Goal: Transaction & Acquisition: Purchase product/service

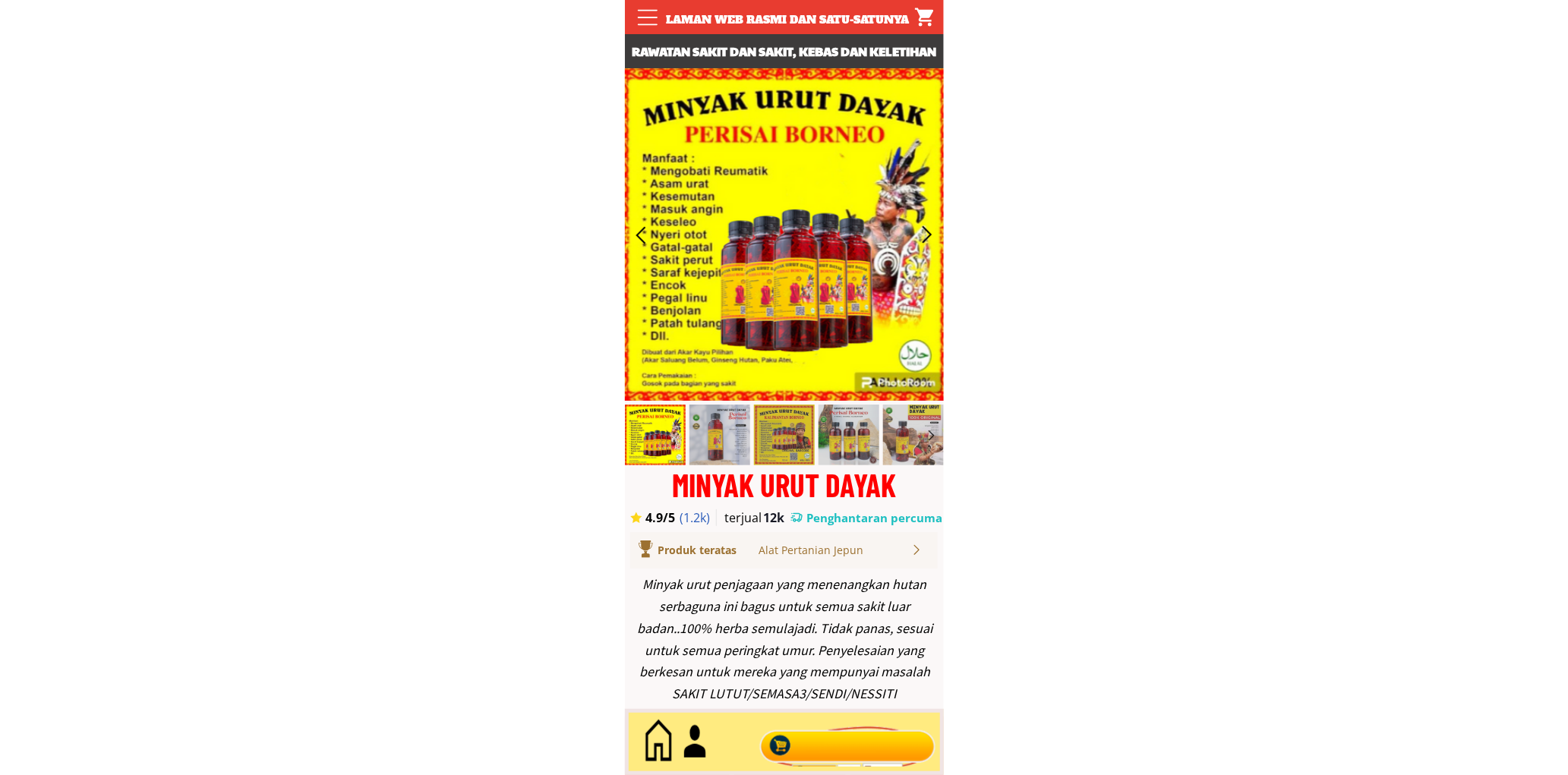
click at [840, 746] on div at bounding box center [847, 742] width 183 height 50
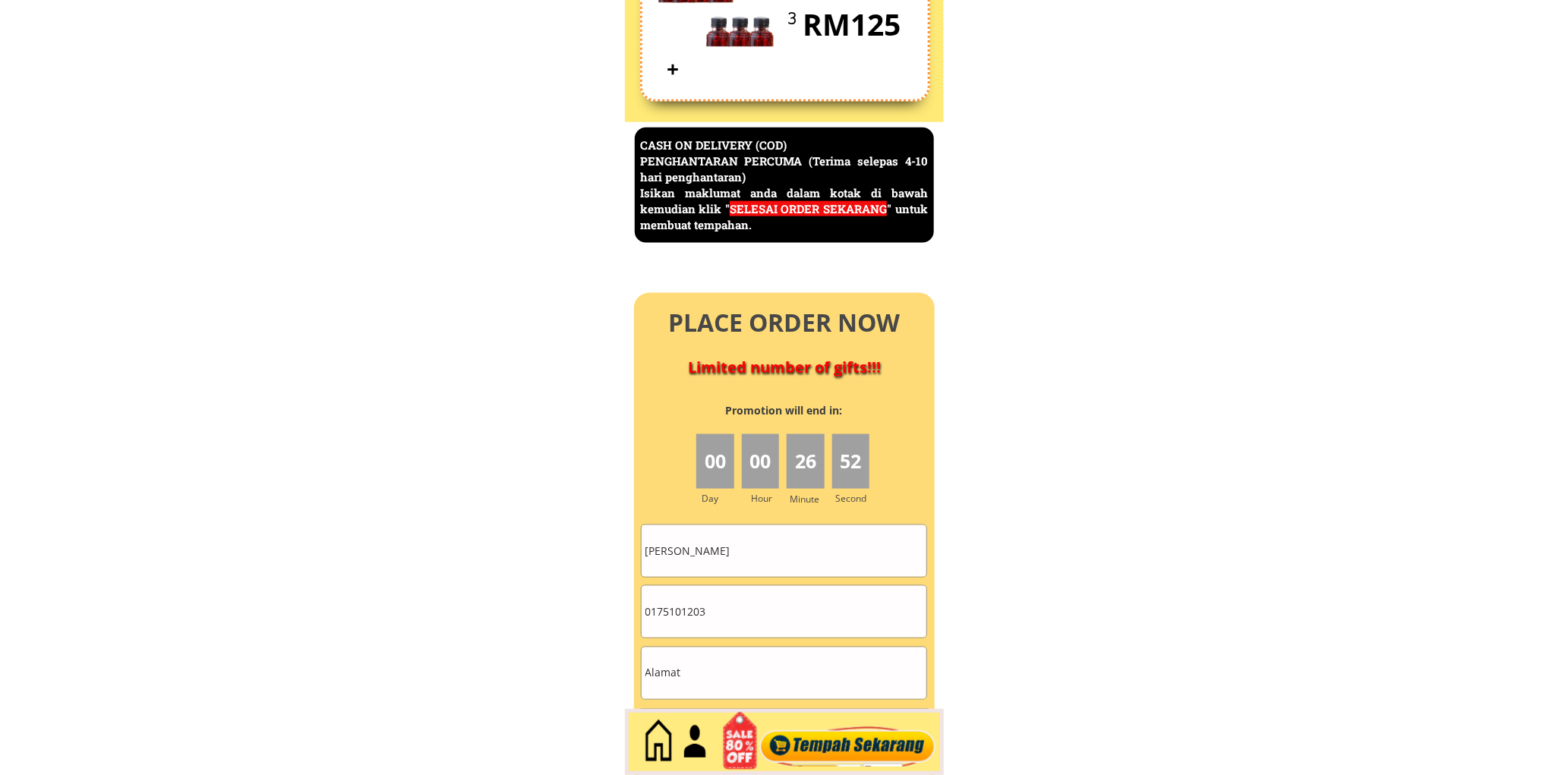
scroll to position [6587, 0]
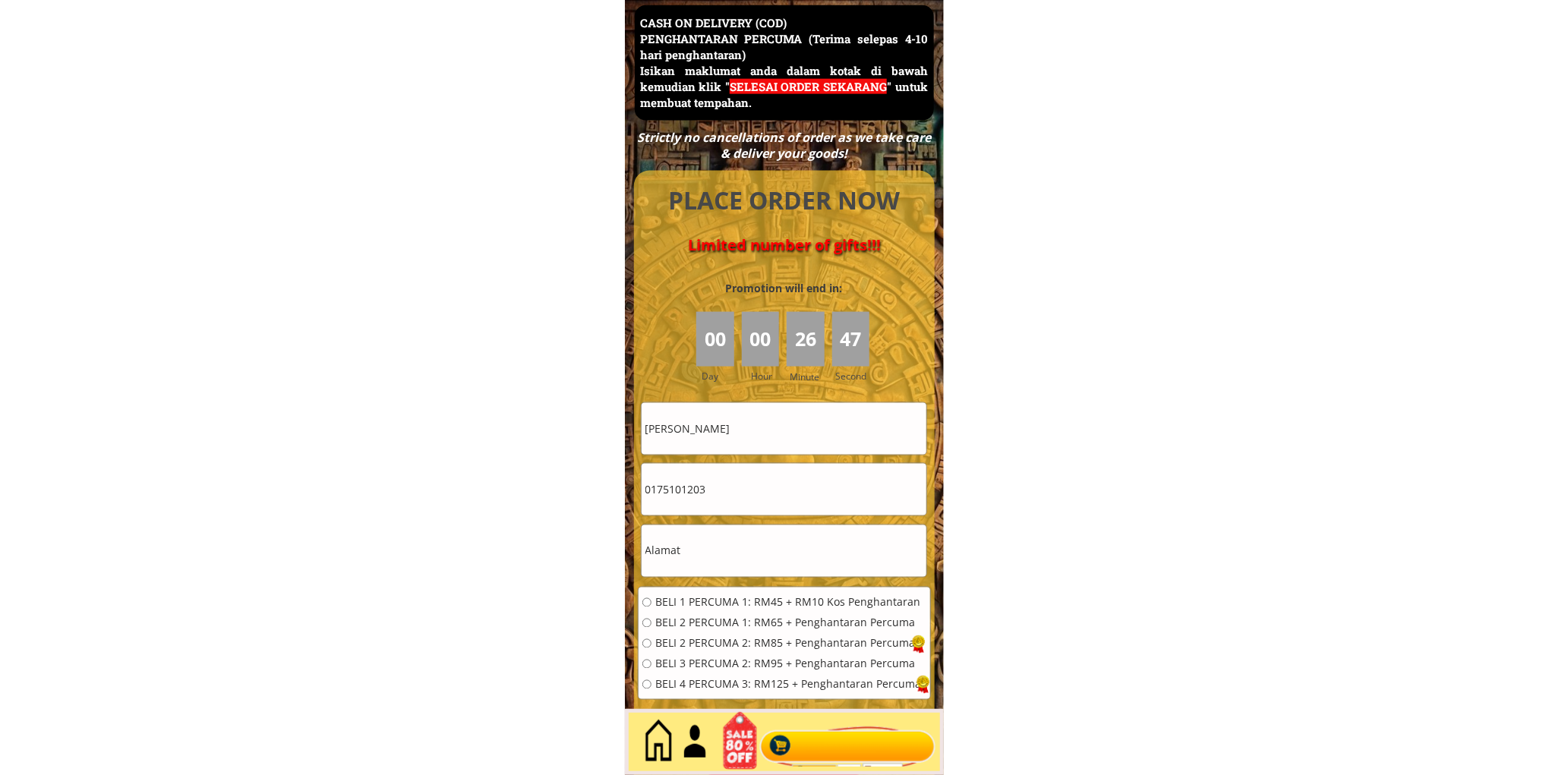
click at [798, 435] on input "[PERSON_NAME]" at bounding box center [784, 429] width 285 height 52
paste input "[PERSON_NAME]"
type input "Sia Chow Jiew"
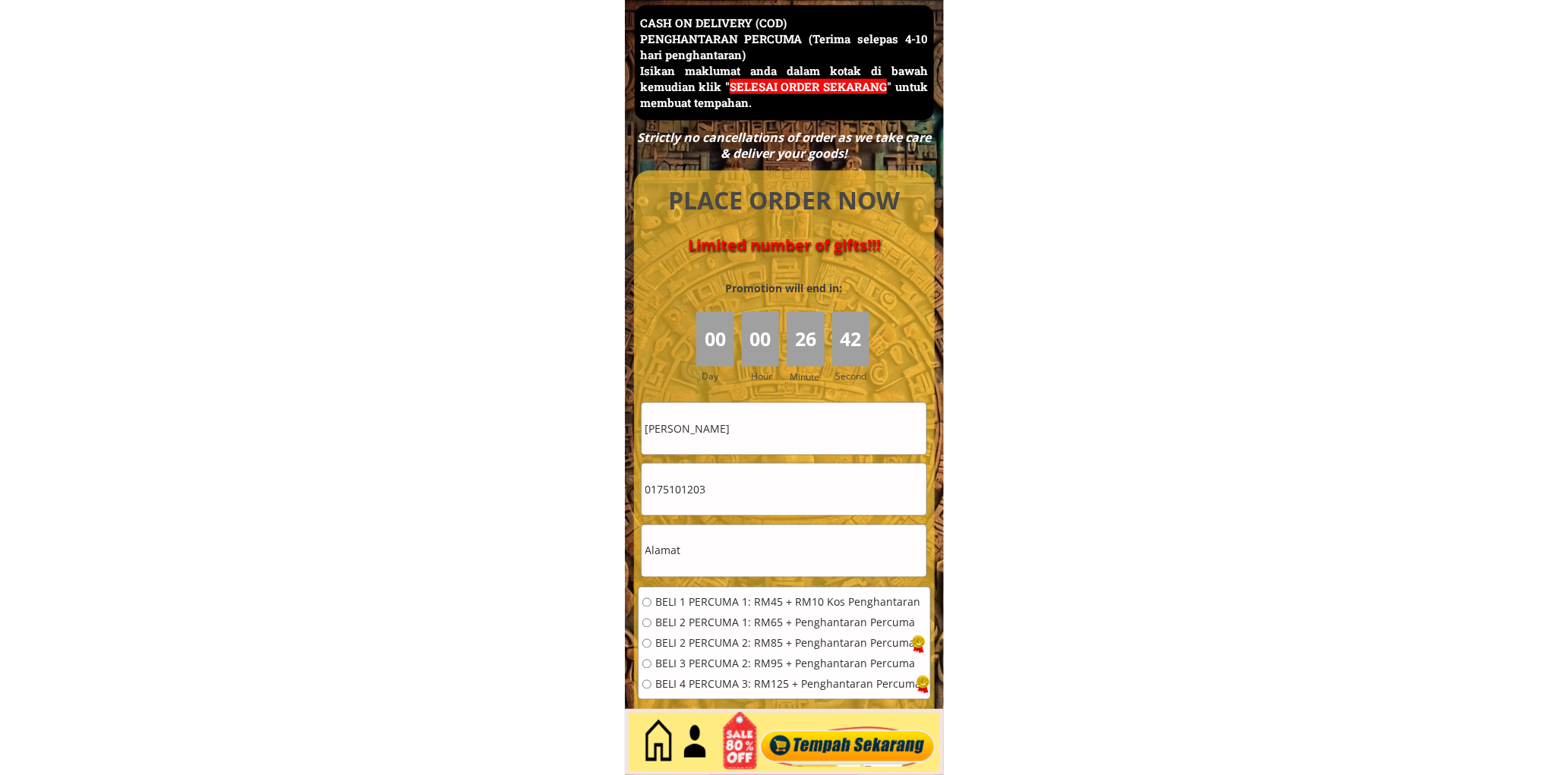
click at [739, 489] on input "0175101203" at bounding box center [784, 490] width 285 height 52
paste input "261123"
type input "0126112303"
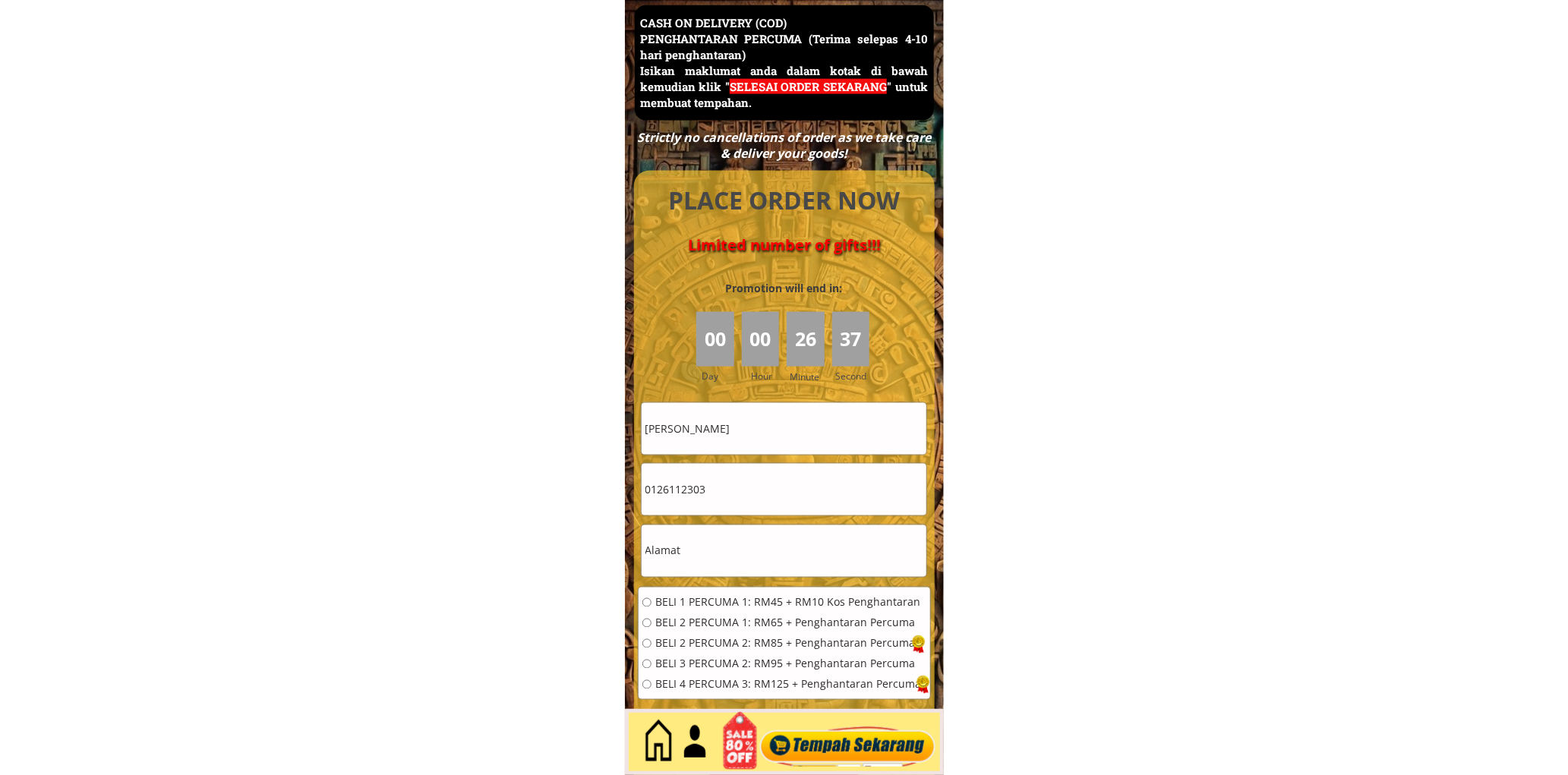
click at [721, 541] on input "text" at bounding box center [784, 551] width 285 height 52
paste input "Johor Bahru"
type input "Johor Bahru"
click at [725, 592] on div "BELI 1 PERCUMA 1: RM45 + RM10 Kos Penghantaran BELI 2 PERCUMA 1: RM65 + Penghan…" at bounding box center [784, 648] width 292 height 123
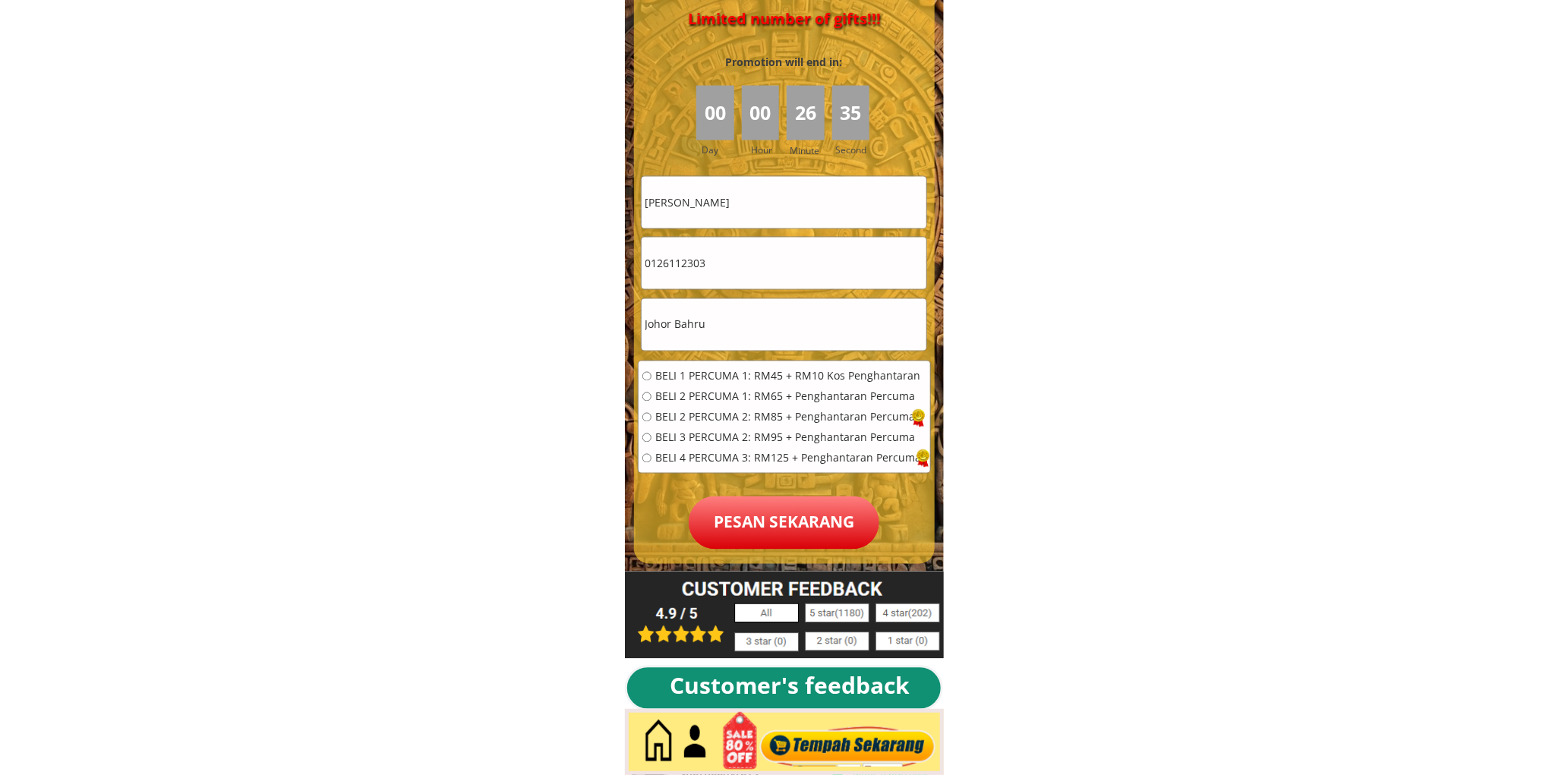
scroll to position [6867, 0]
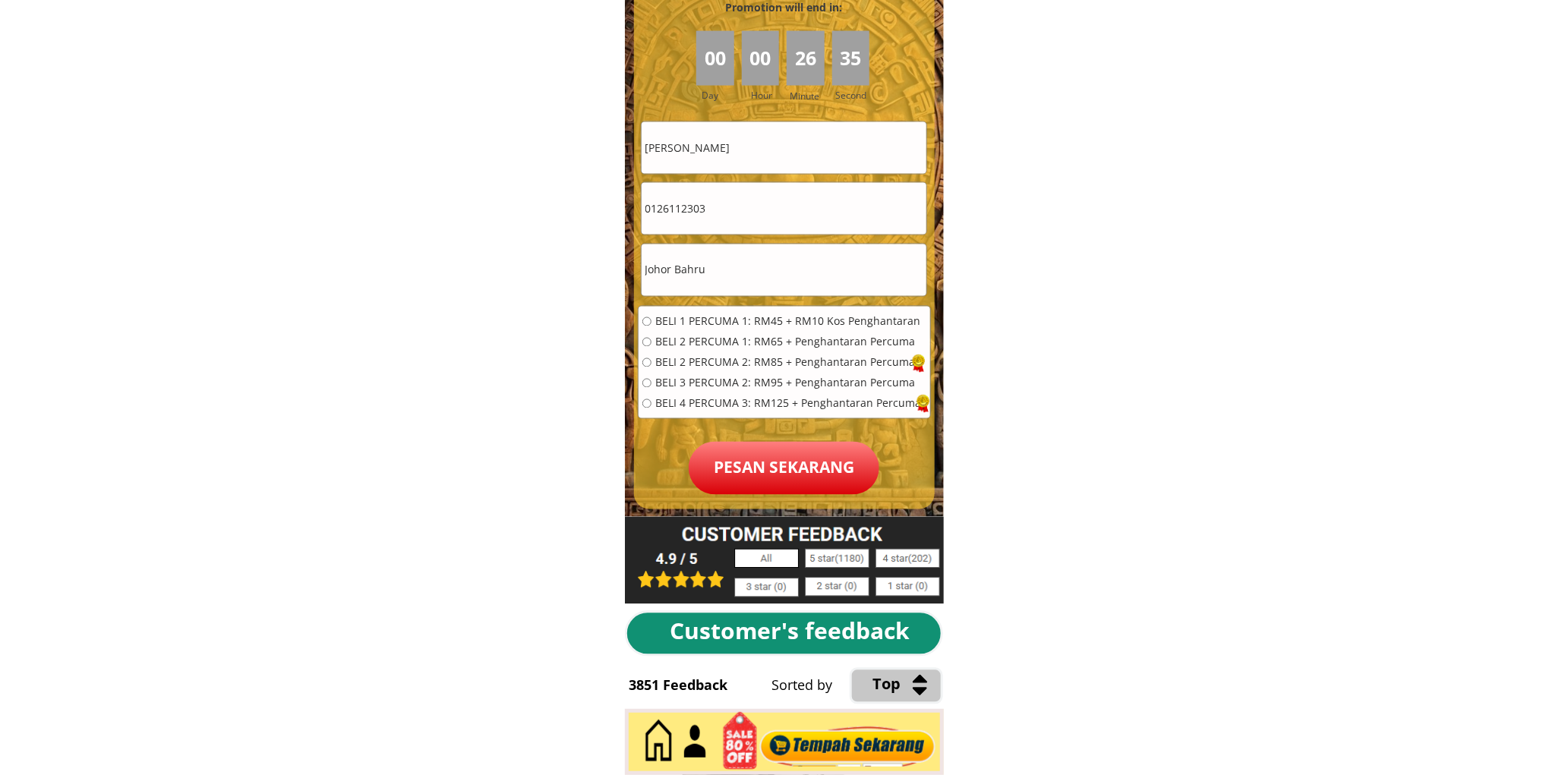
click at [706, 320] on span "BELI 1 PERCUMA 1: RM45 + RM10 Kos Penghantaran" at bounding box center [788, 322] width 266 height 11
radio input "true"
click at [806, 467] on p "Pesan sekarang" at bounding box center [783, 468] width 190 height 53
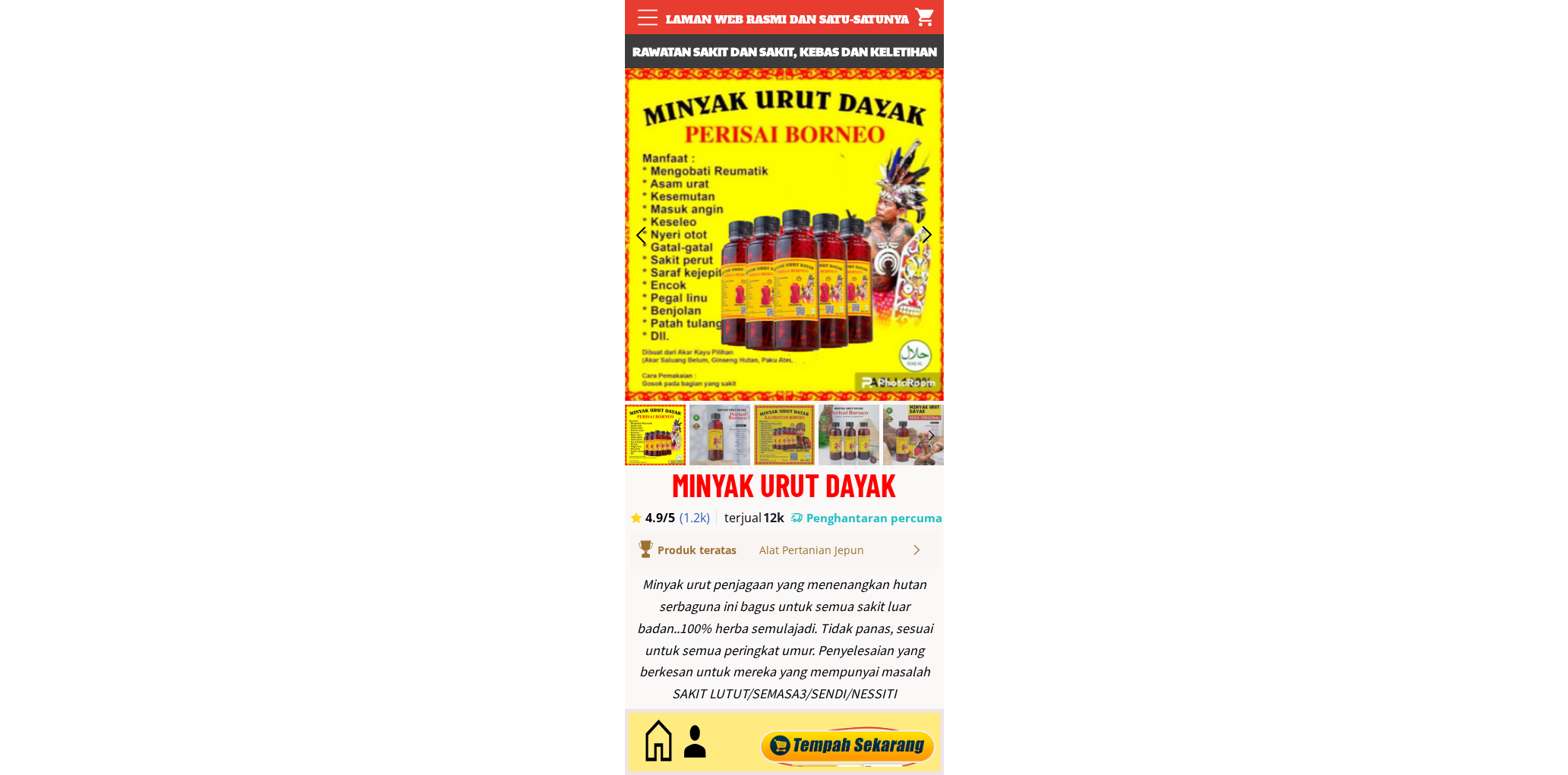
click at [809, 736] on div at bounding box center [847, 742] width 183 height 50
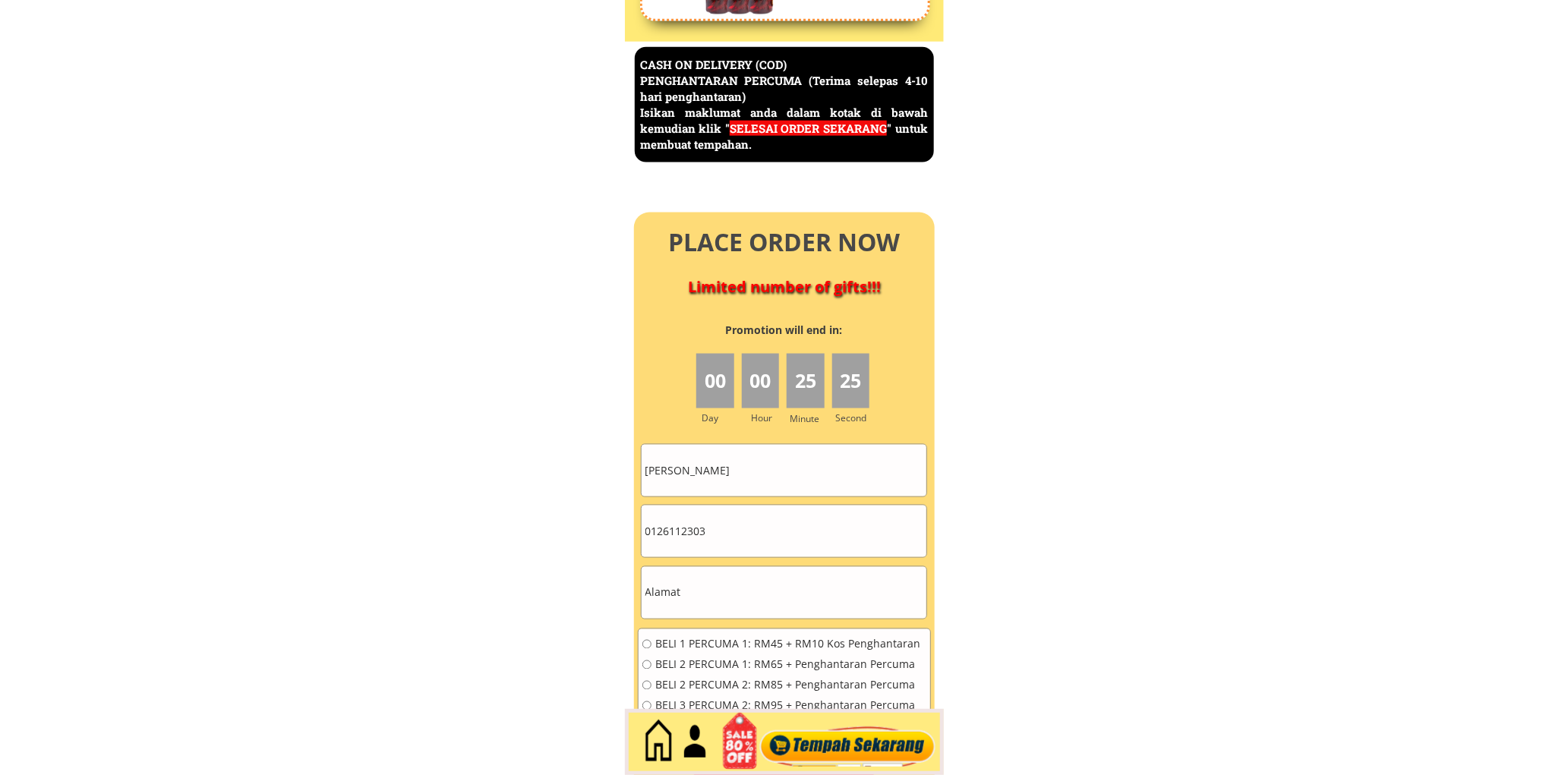
scroll to position [6587, 0]
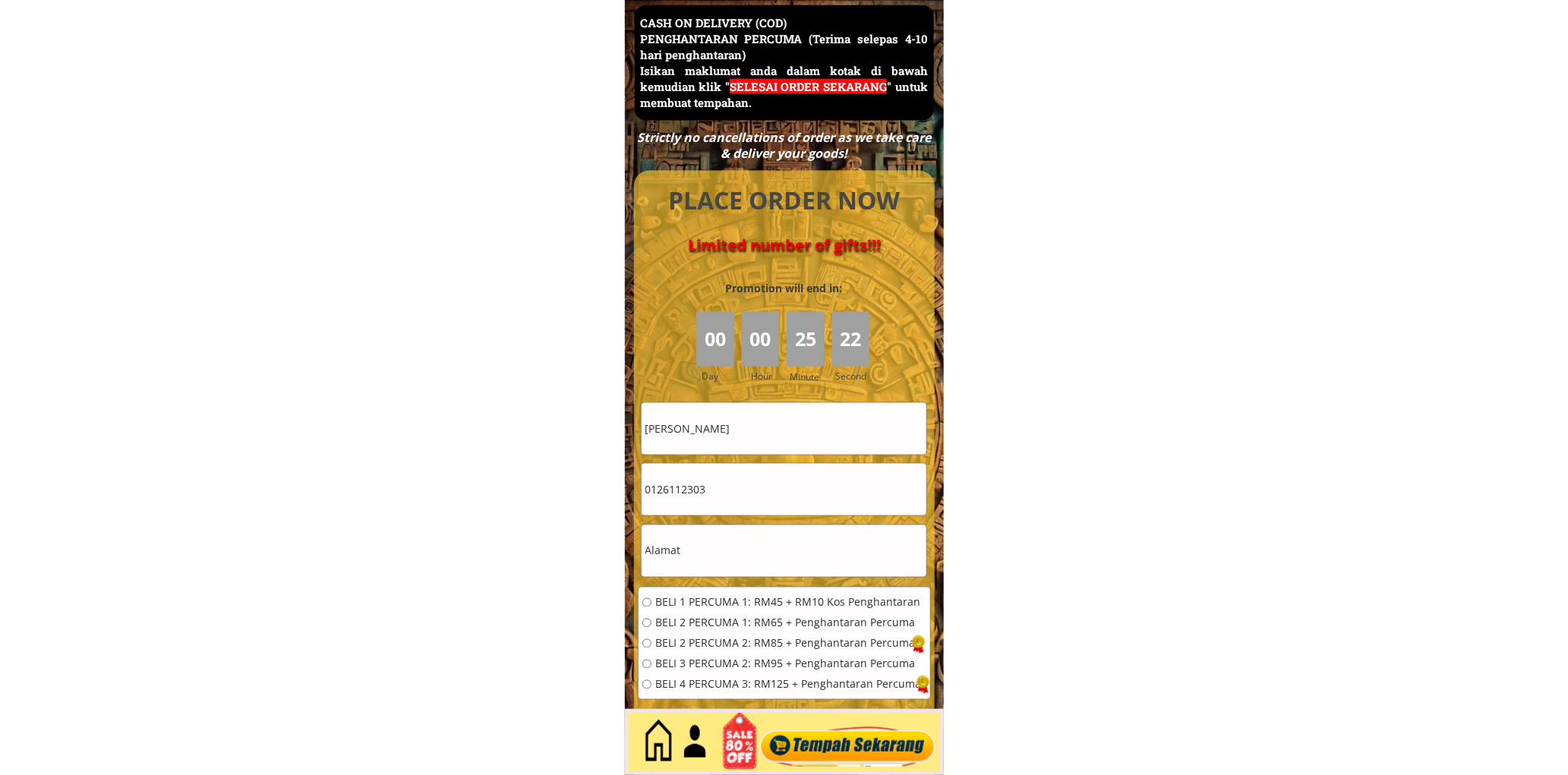
click at [722, 410] on input "[PERSON_NAME]" at bounding box center [784, 429] width 285 height 52
paste input "Ahmad Jusoh"
type input "Ahmad Jusoh"
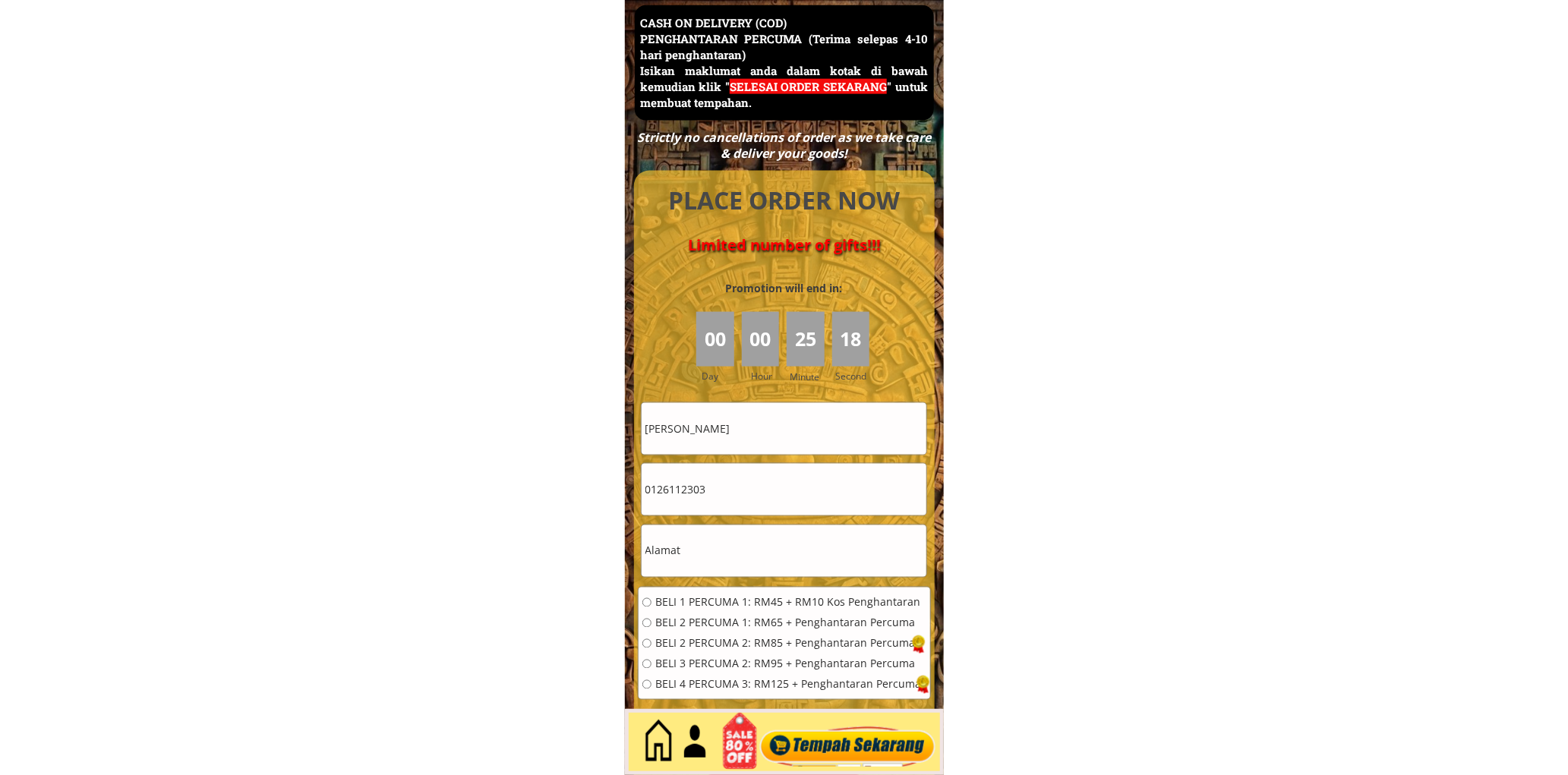
click at [689, 495] on input "0126112303" at bounding box center [784, 490] width 285 height 52
click at [691, 495] on input "0126112303" at bounding box center [784, 490] width 285 height 52
paste input "84664156"
type input "0184664156"
click at [742, 550] on input "text" at bounding box center [784, 551] width 285 height 52
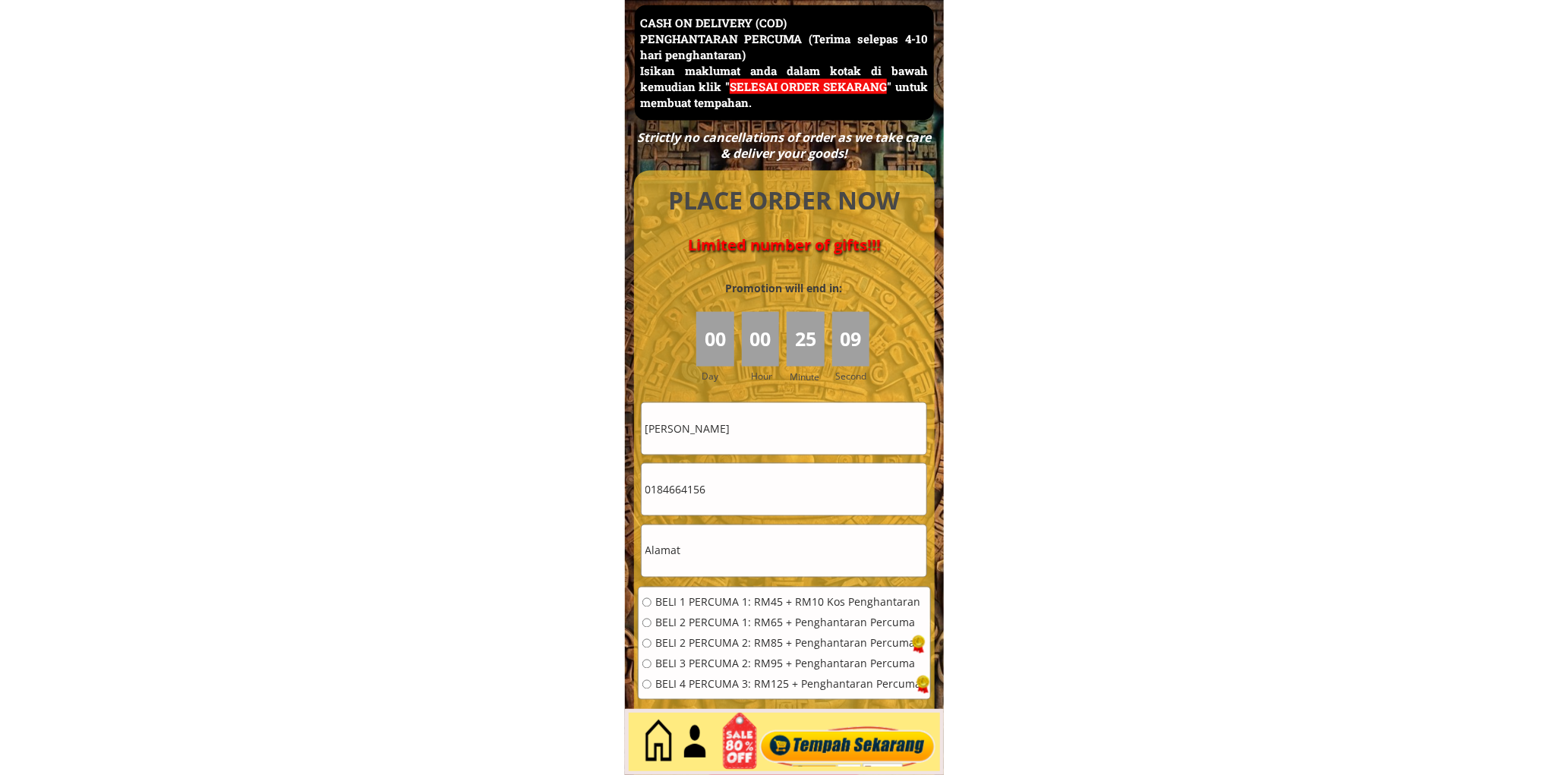
click at [742, 550] on input "text" at bounding box center [784, 551] width 285 height 52
paste input "PT 2141 Taman Alàmanda 4, Jalan Pusara, 20400, Kuala Terenggamu"
type input "PT 2141 Taman Alàmanda 4, Jalan Pusara, 20400, Kuala Terenggamu"
click at [739, 618] on span "BELI 2 PERCUMA 1: RM65 + Penghantaran Percuma" at bounding box center [788, 623] width 266 height 11
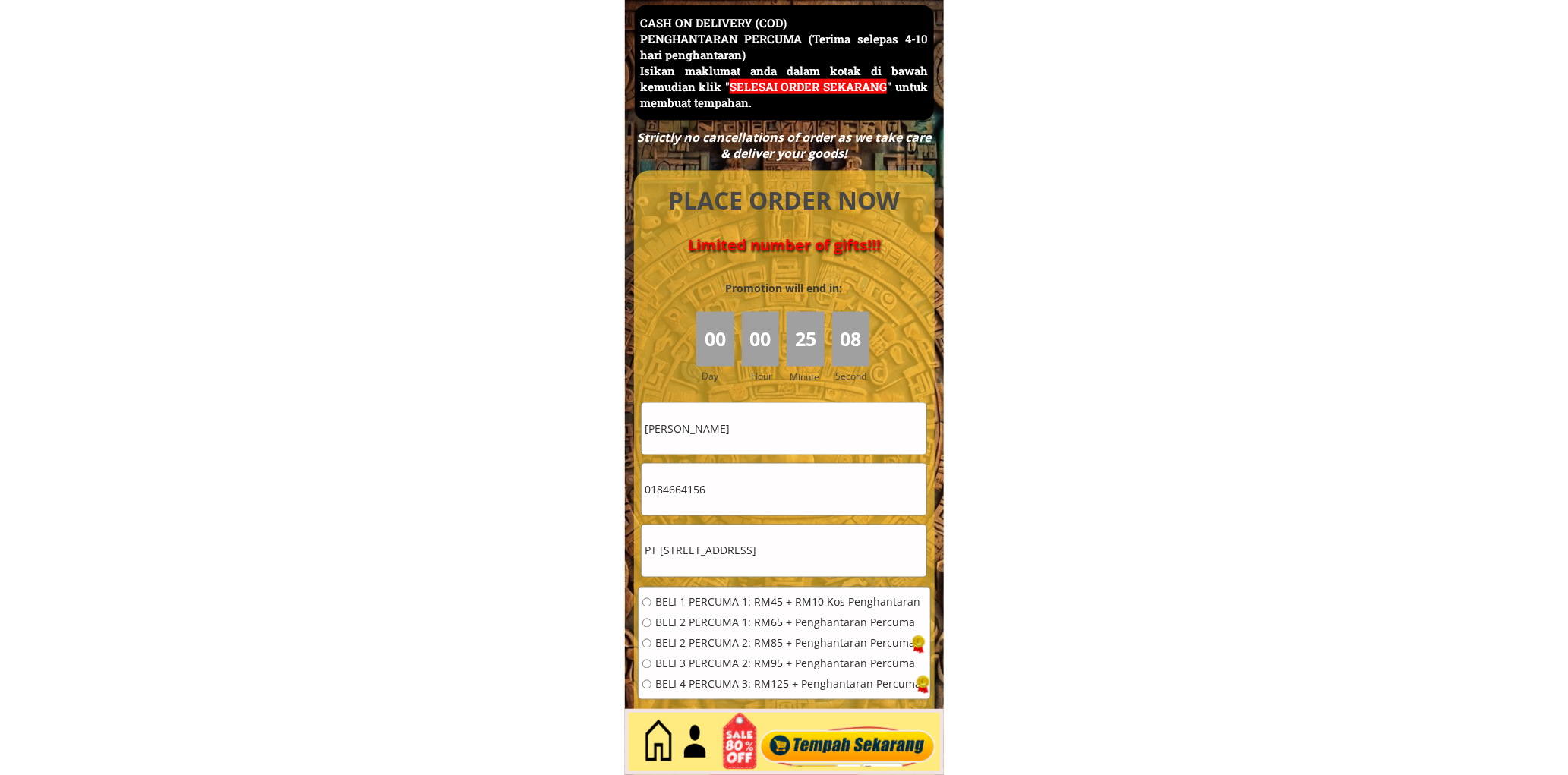
radio input "true"
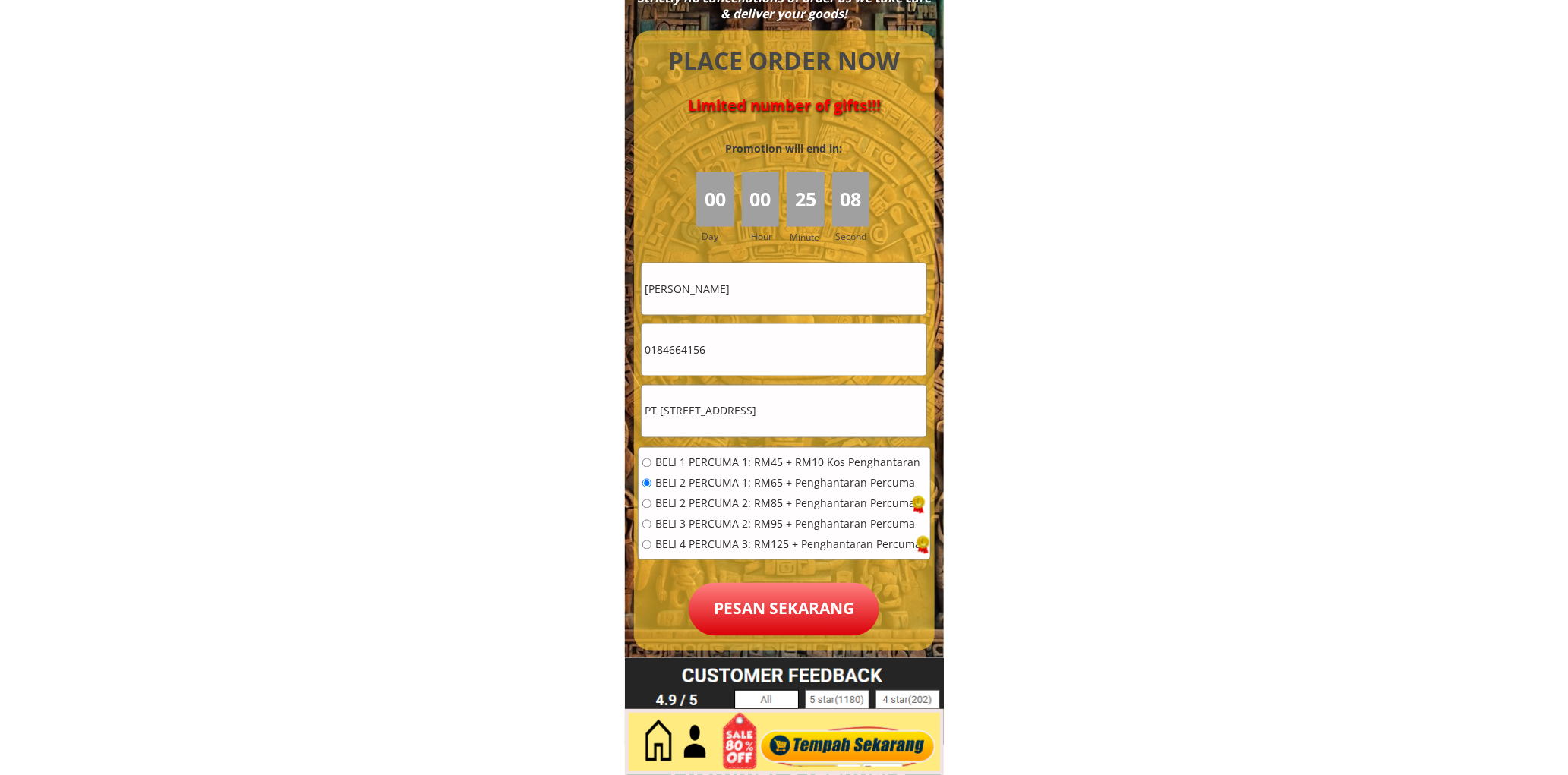
scroll to position [6728, 0]
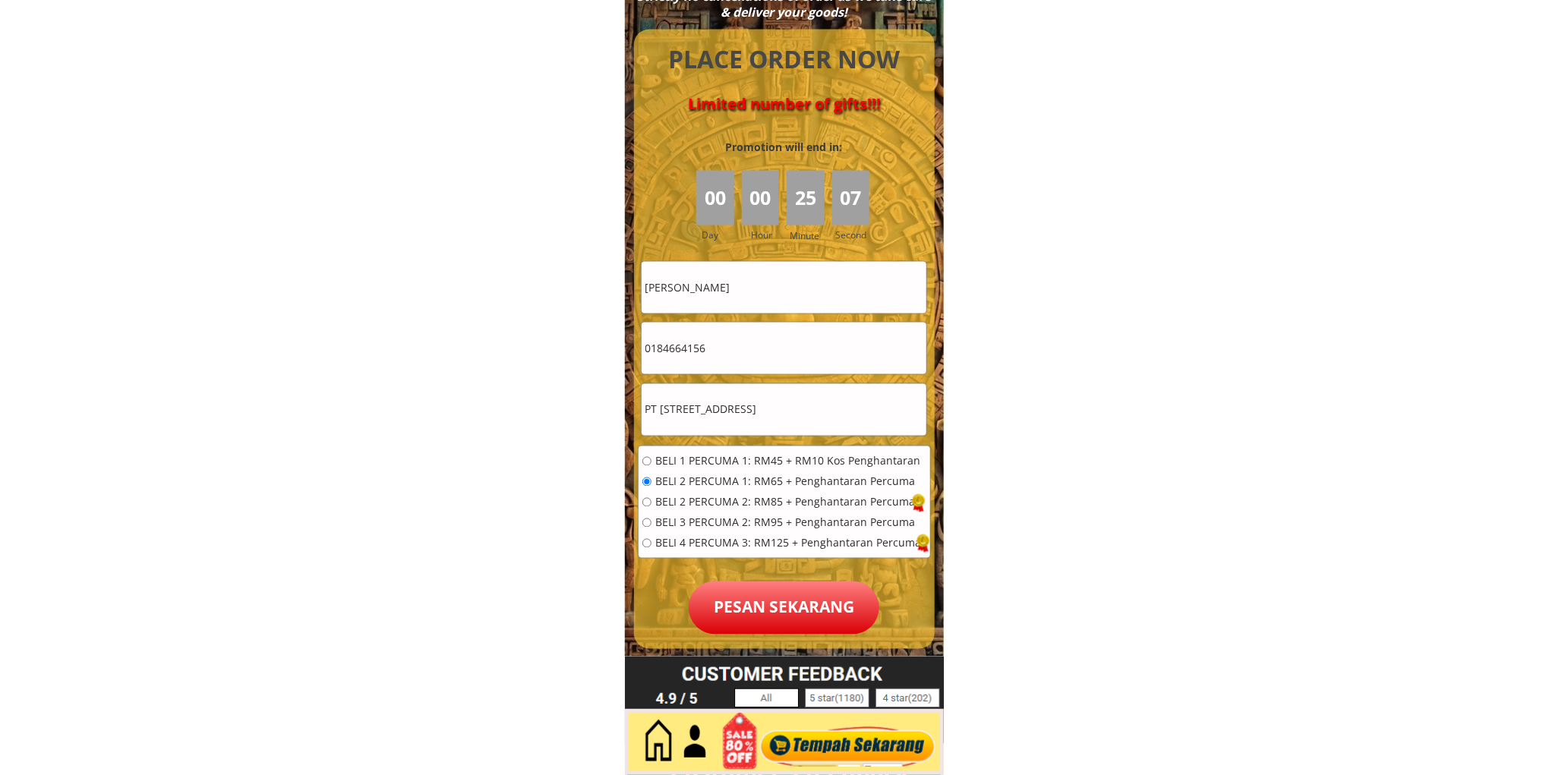
click at [776, 598] on p "Pesan sekarang" at bounding box center [783, 608] width 190 height 53
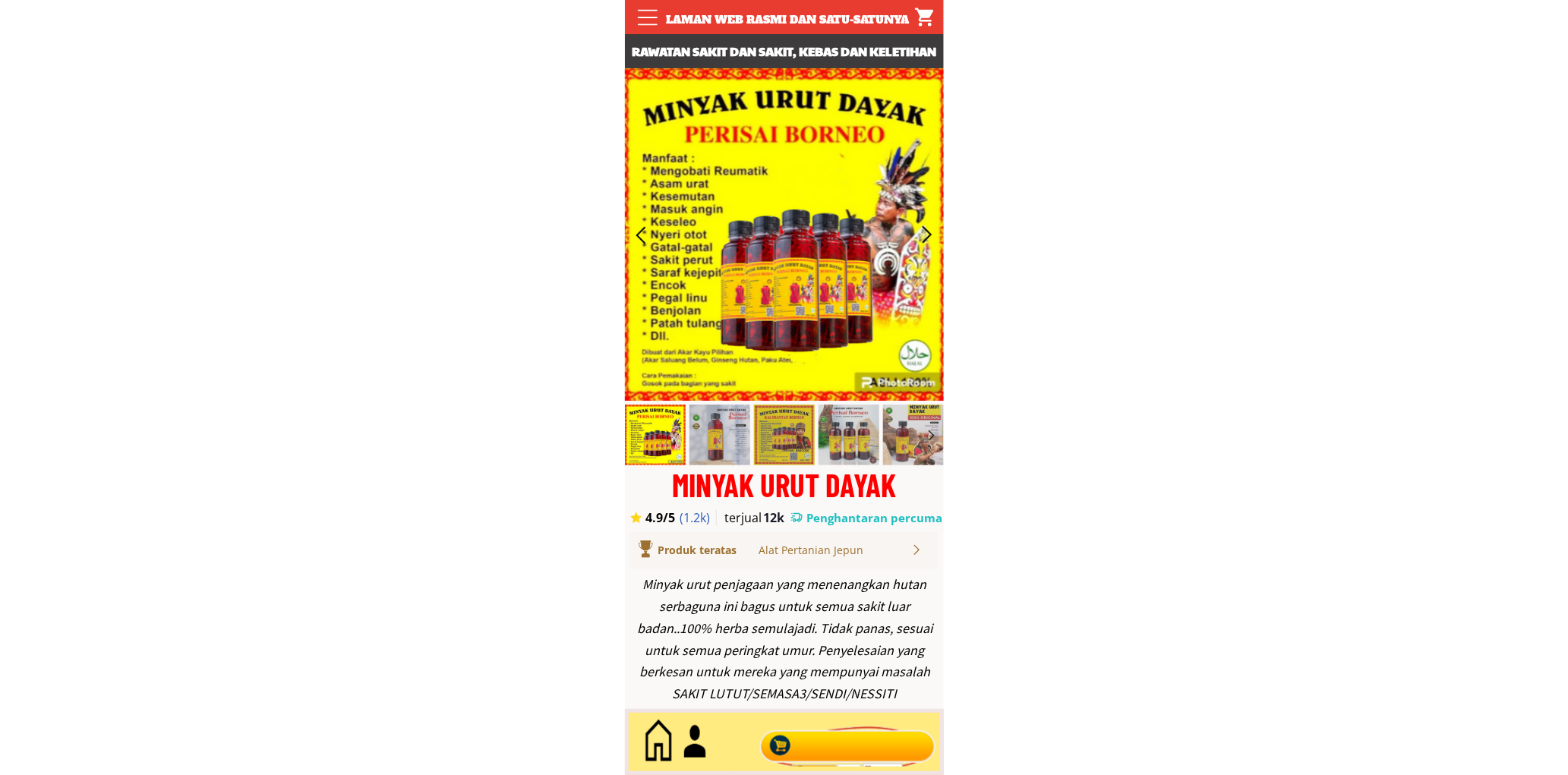
click at [802, 748] on div at bounding box center [847, 742] width 183 height 50
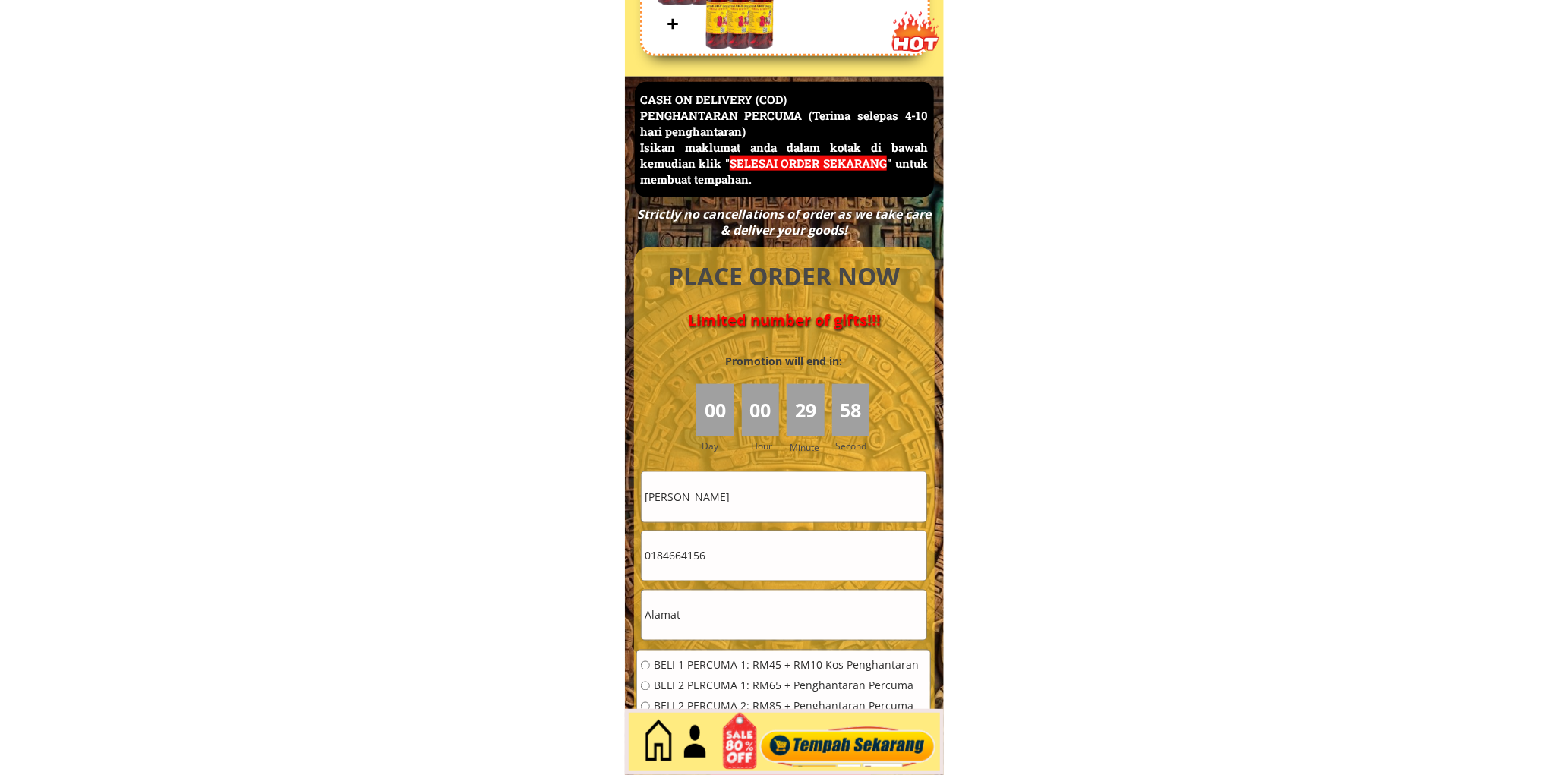
scroll to position [6587, 0]
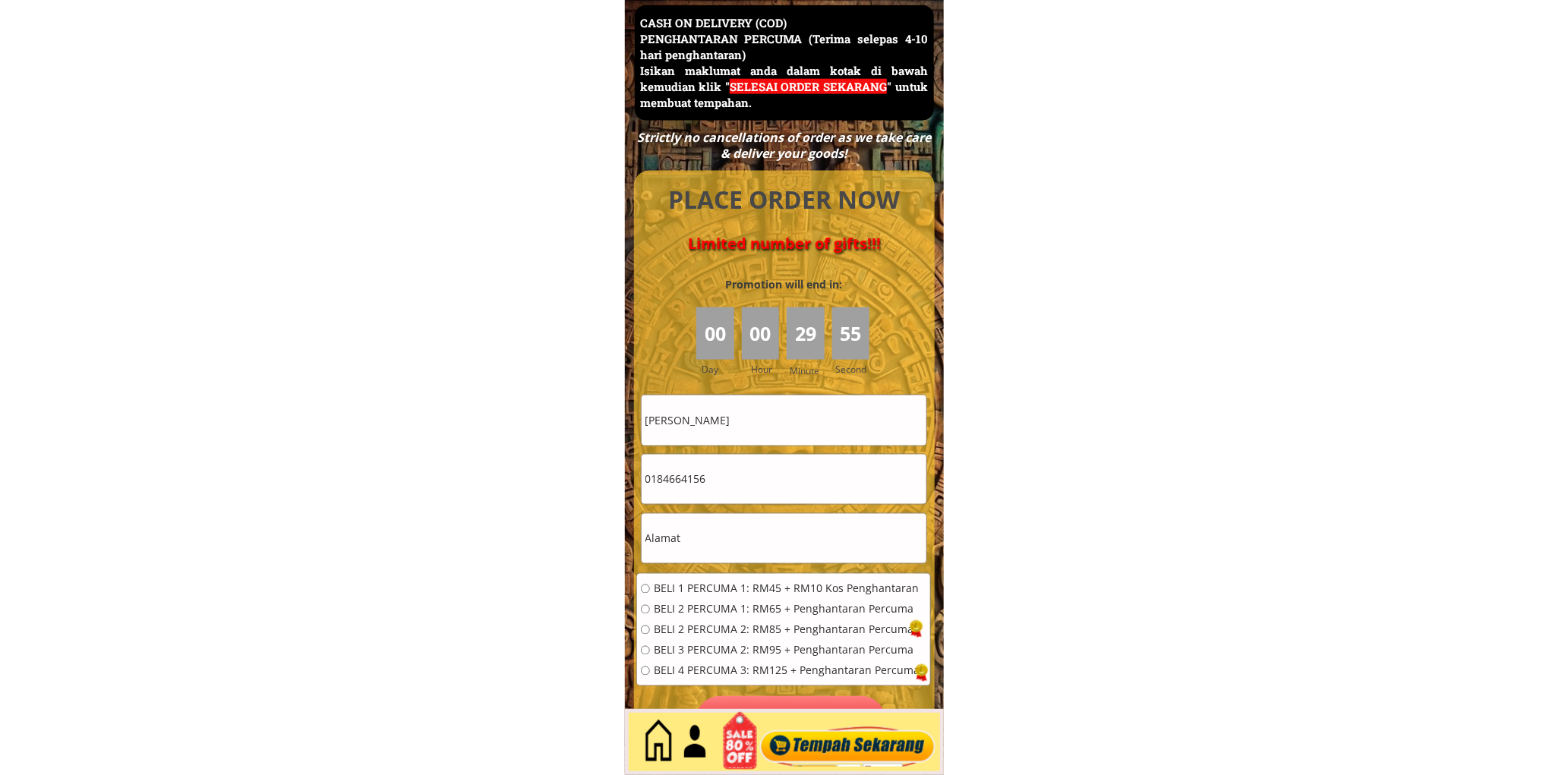
click at [773, 426] on input "Ahmad Jusoh" at bounding box center [784, 420] width 285 height 50
paste input "MAZIAH YUSOF"
type input "MAZIAH YUSOF"
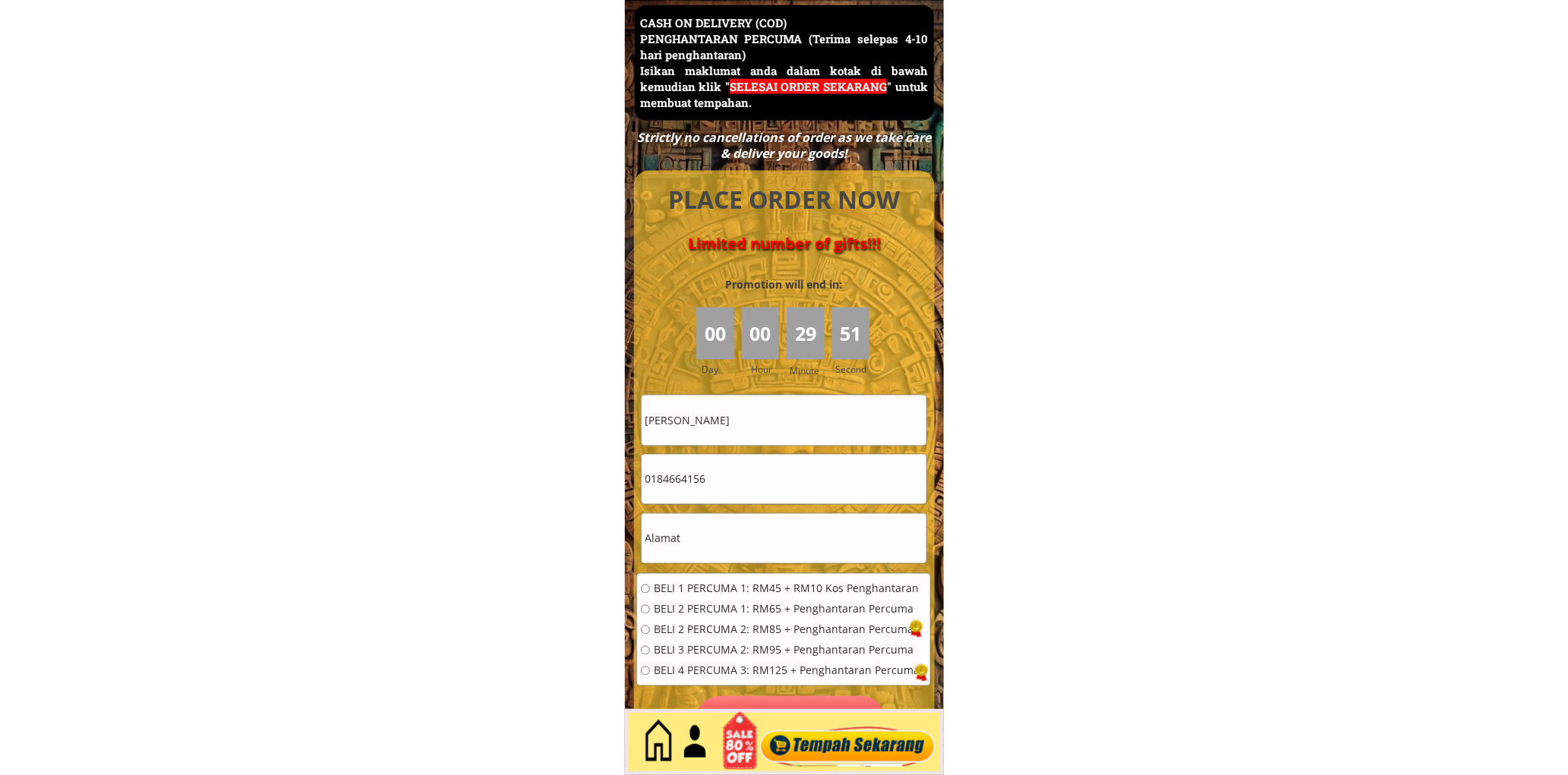
click at [724, 535] on input "text" at bounding box center [784, 539] width 285 height 50
click at [742, 492] on input "0184664156" at bounding box center [784, 480] width 285 height 50
paste input "36360989"
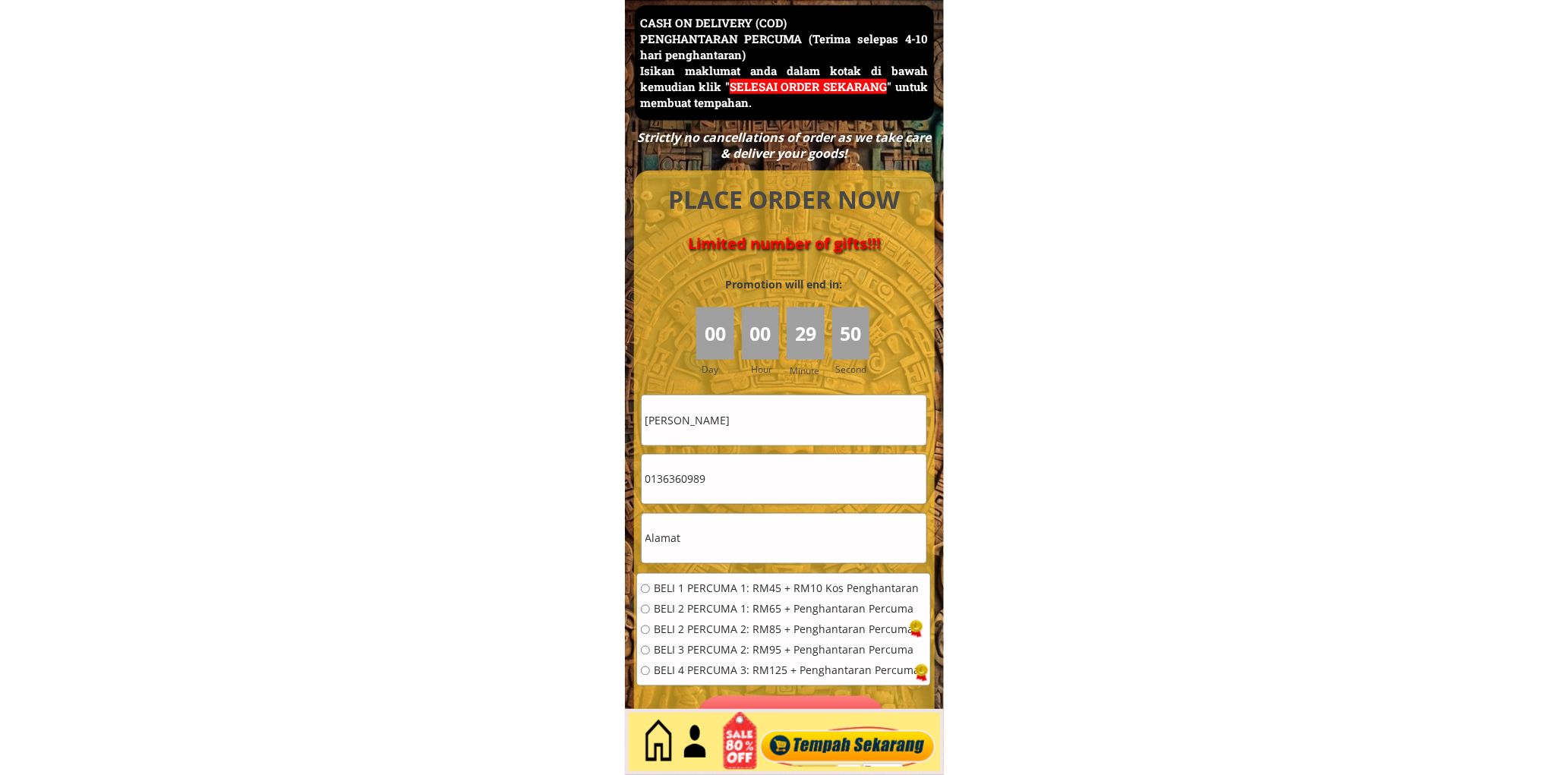
type input "0136360989"
click at [723, 542] on input "text" at bounding box center [784, 539] width 285 height 50
paste input "Petaling Jaya, 10, Malaysia"
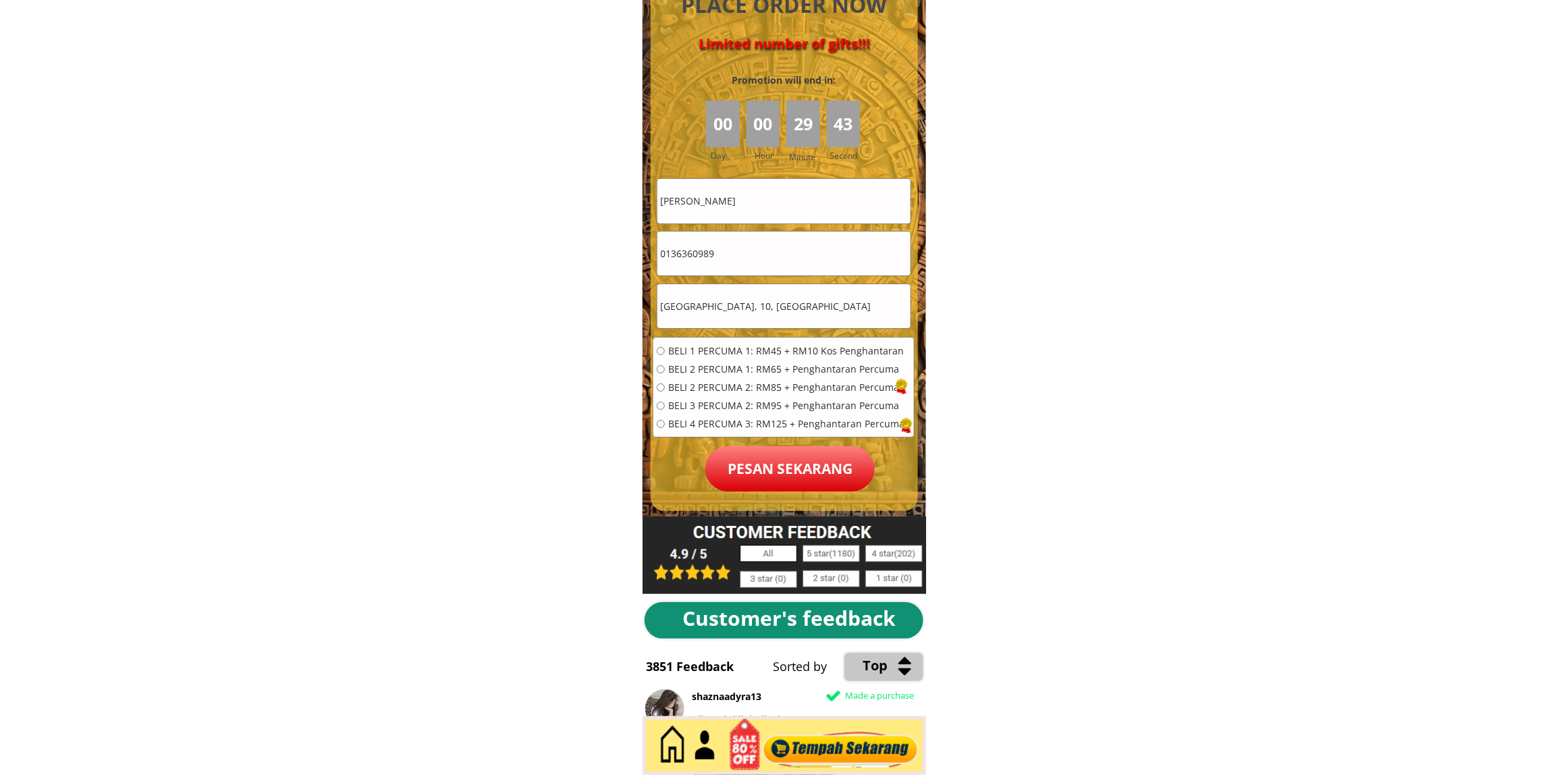
scroll to position [6026, 0]
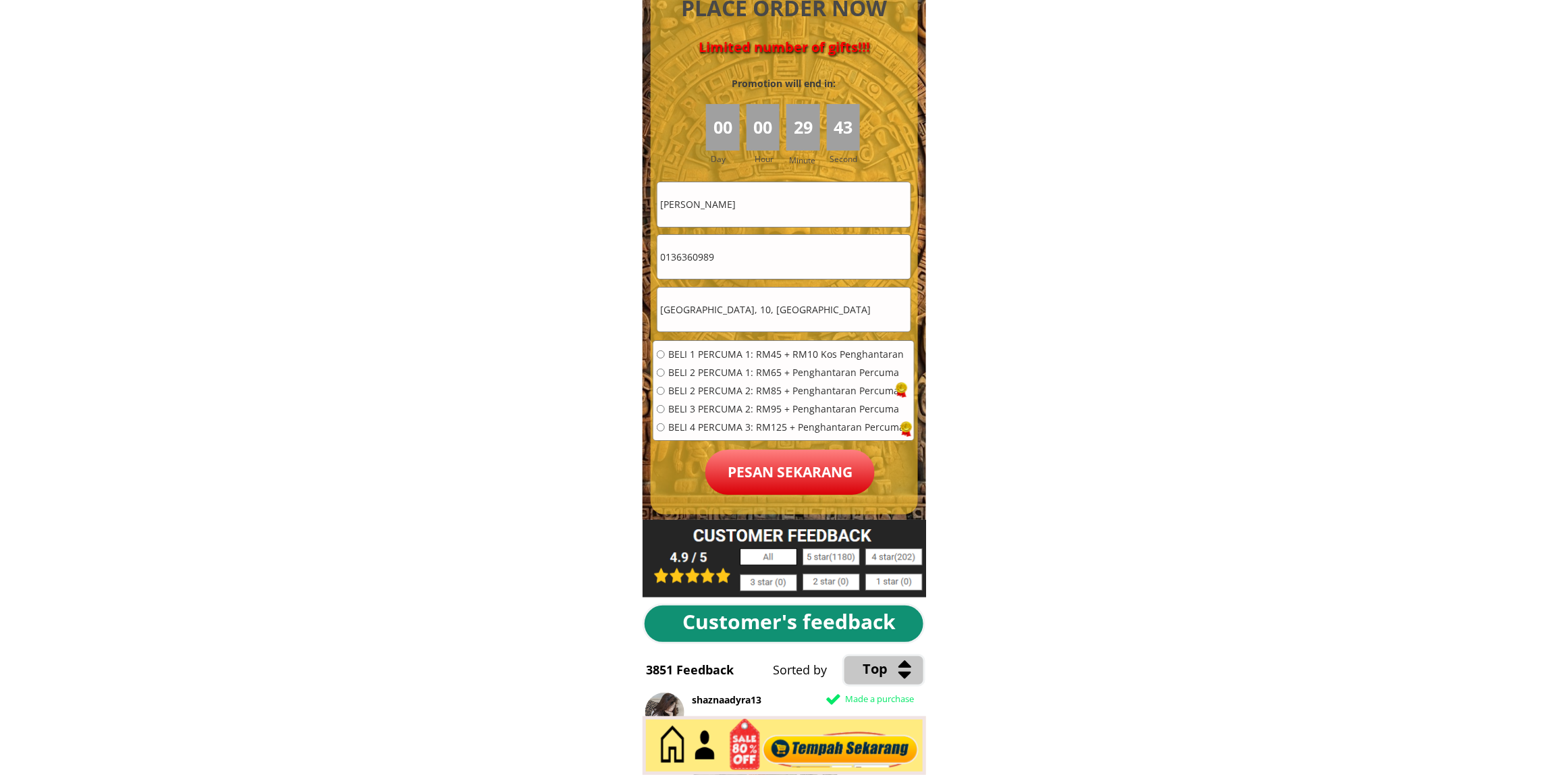
type input "Petaling Jaya, 10, Malaysia"
click at [736, 345] on div "BELI 1 PERCUMA 1: RM45 + RM10 Kos Penghantaran BELI 2 PERCUMA 1: RM65 + Penghan…" at bounding box center [784, 395] width 260 height 109
click at [741, 351] on span "BELI 1 PERCUMA 1: RM45 + RM10 Kos Penghantaran" at bounding box center [787, 354] width 237 height 10
radio input "true"
click at [812, 477] on p "Pesan sekarang" at bounding box center [789, 472] width 169 height 45
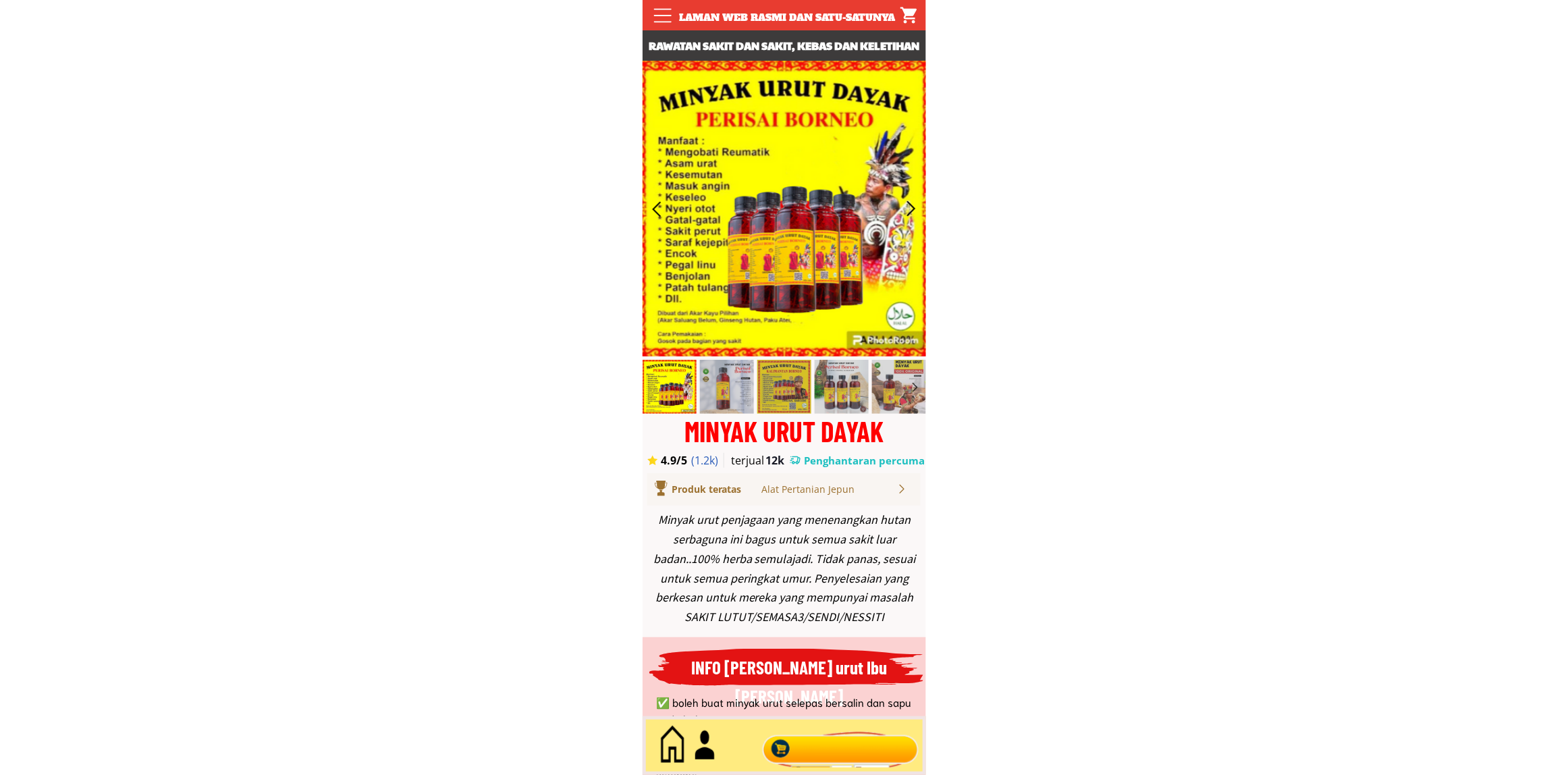
click at [818, 751] on div at bounding box center [841, 746] width 163 height 44
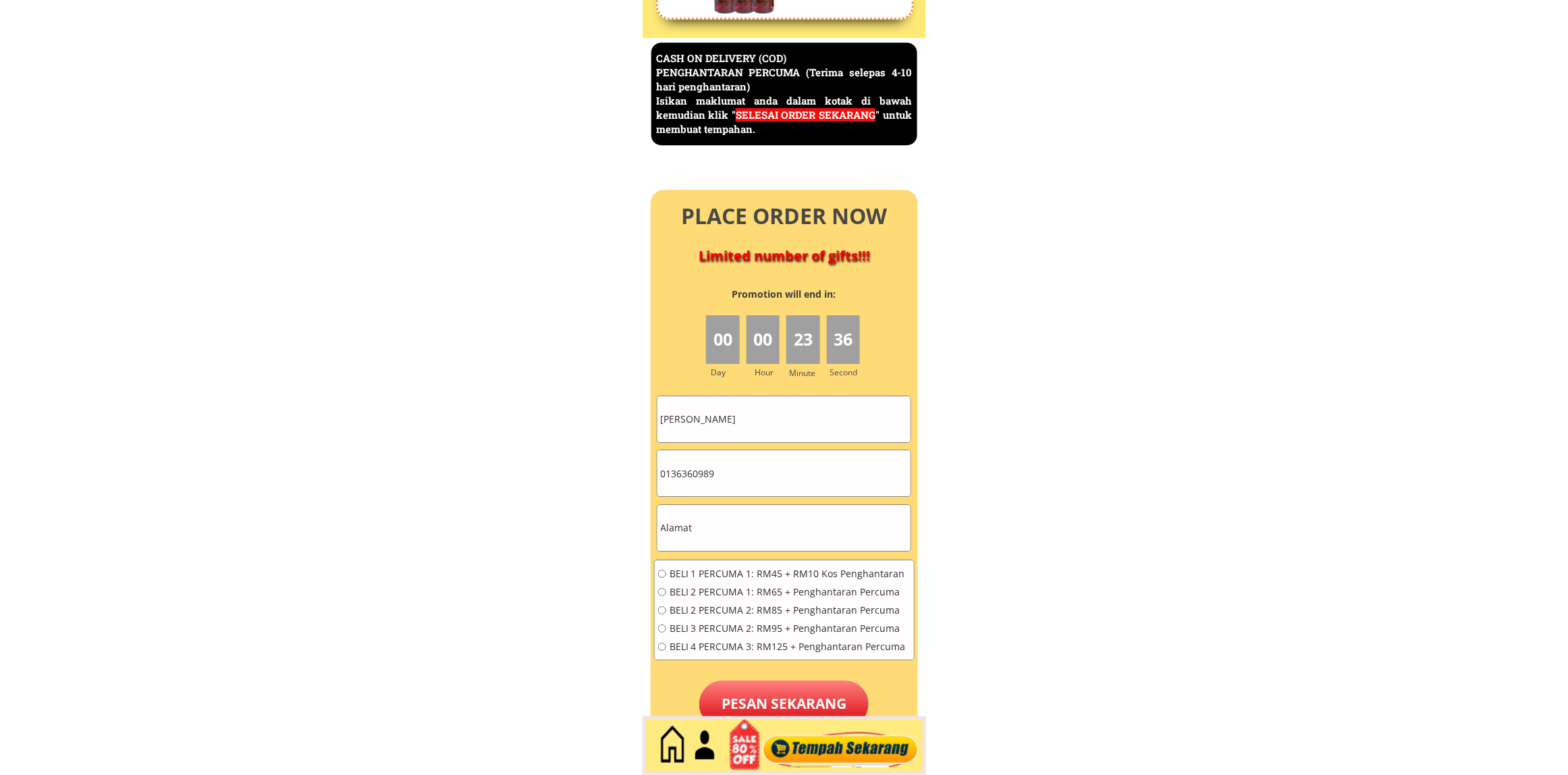
scroll to position [5856, 0]
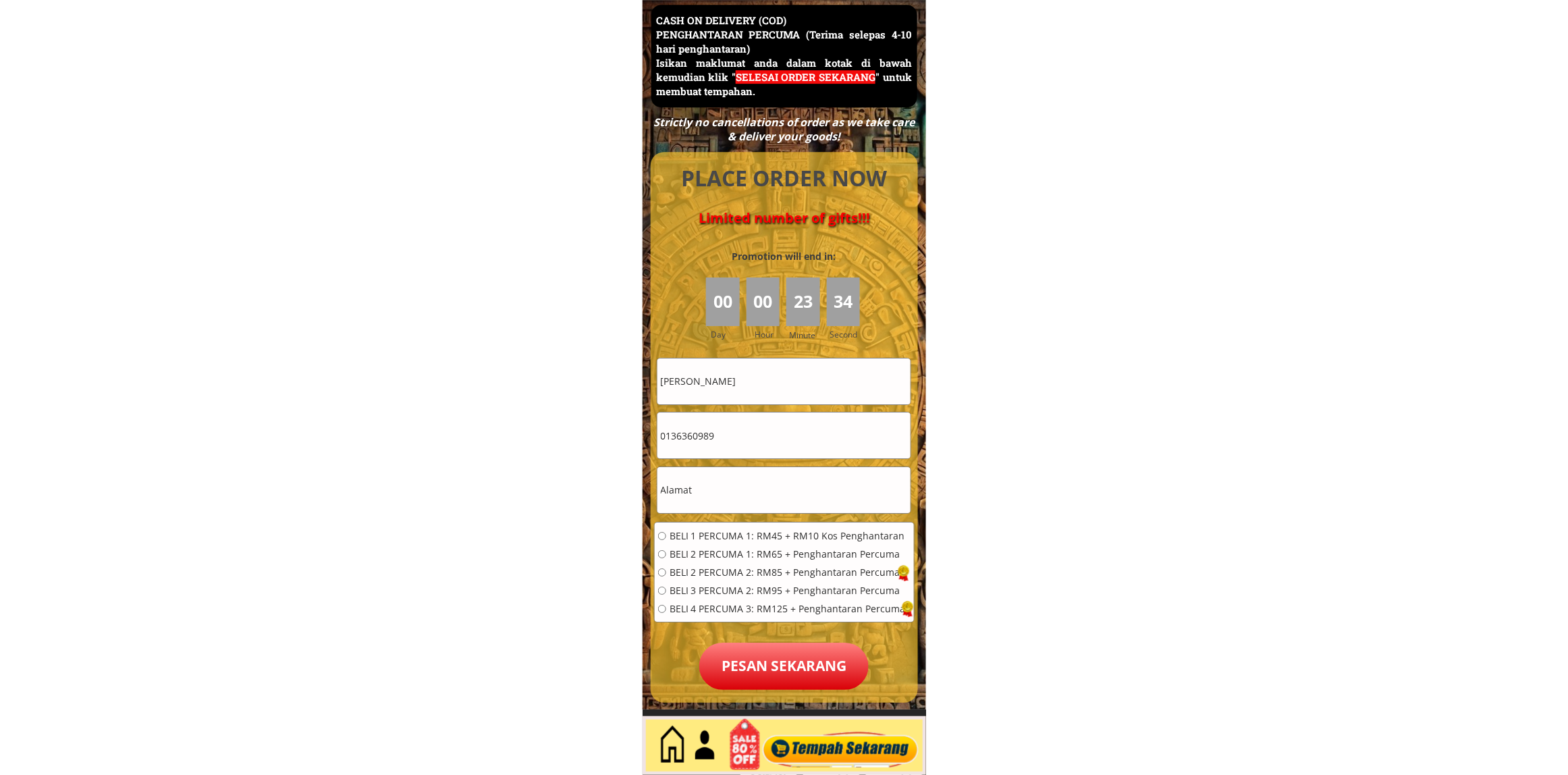
click at [765, 427] on input "0136360989" at bounding box center [784, 436] width 253 height 46
paste input "62645044"
type input "0162645044"
click at [796, 387] on input "MAZIAH YUSOF" at bounding box center [784, 382] width 253 height 46
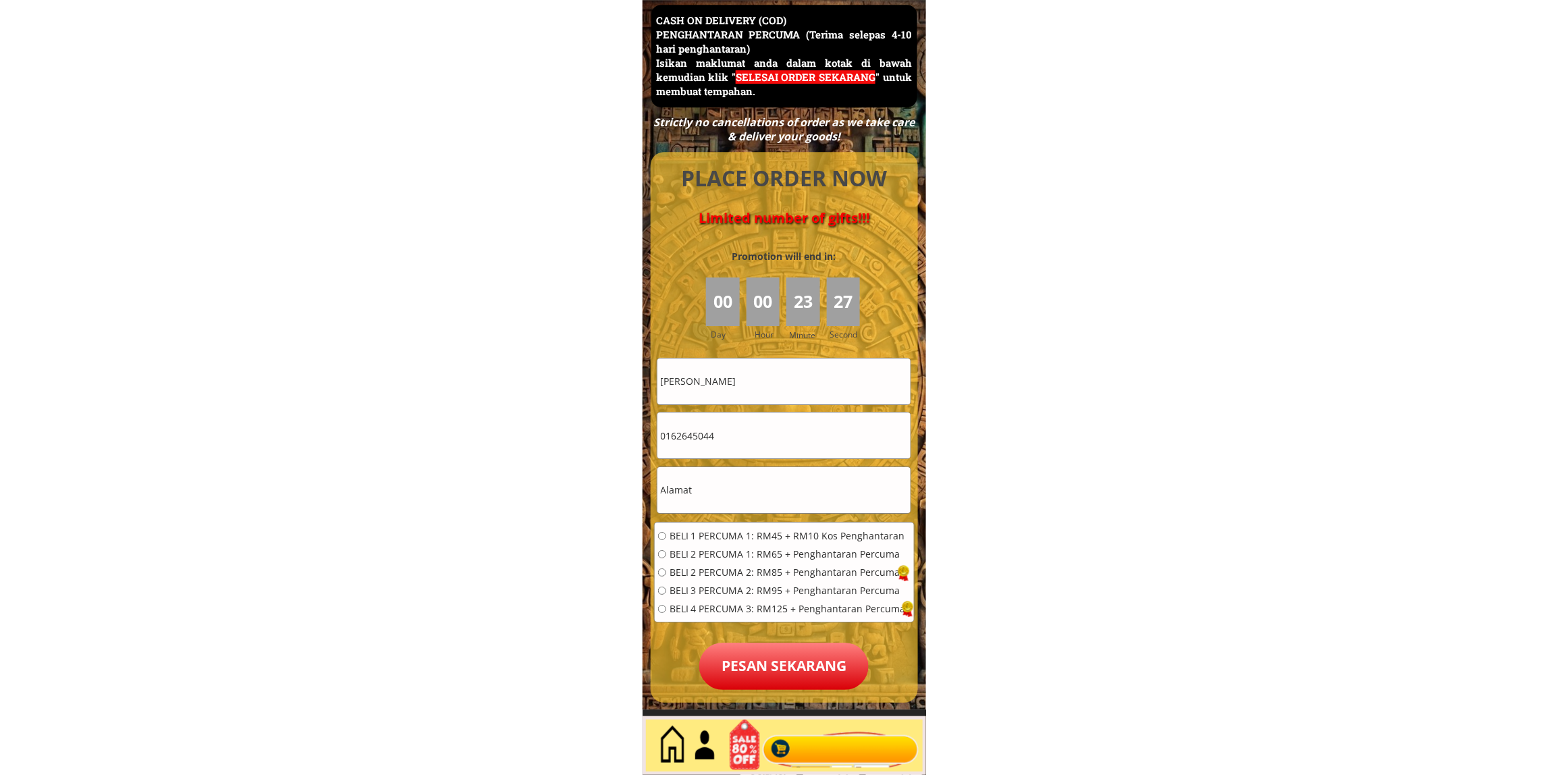
click at [796, 387] on input "MAZIAH YUSOF" at bounding box center [784, 382] width 253 height 46
paste input "sitiminah salleh"
type input "sitiminah salleh"
click at [757, 473] on input "text" at bounding box center [784, 490] width 253 height 46
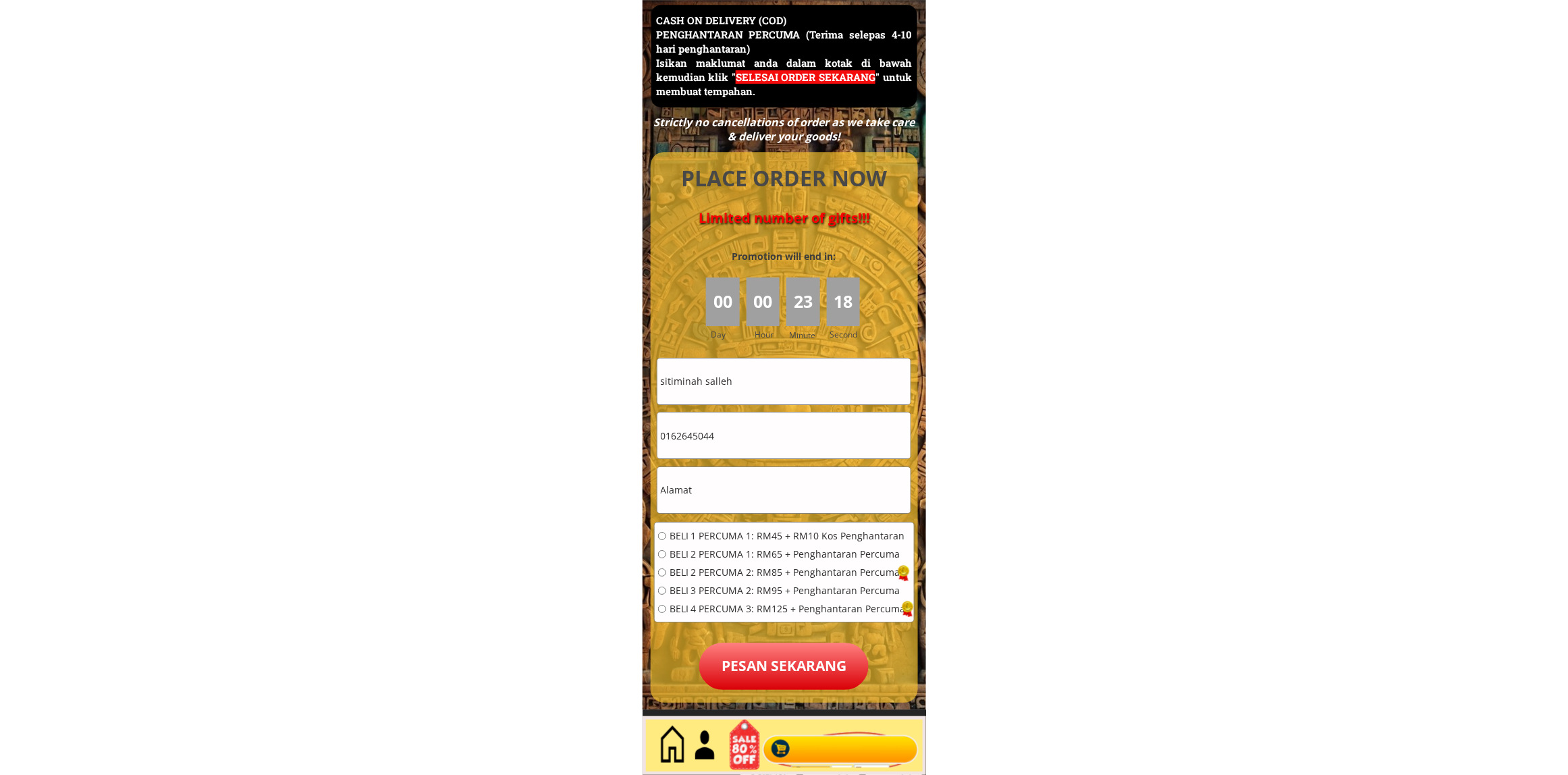
click at [757, 473] on input "text" at bounding box center [784, 490] width 253 height 46
paste input "Kuala Lumpur"
type input "Kuala Lumpur"
click at [726, 539] on span "BELI 1 PERCUMA 1: RM45 + RM10 Kos Penghantaran" at bounding box center [788, 536] width 237 height 10
radio input "true"
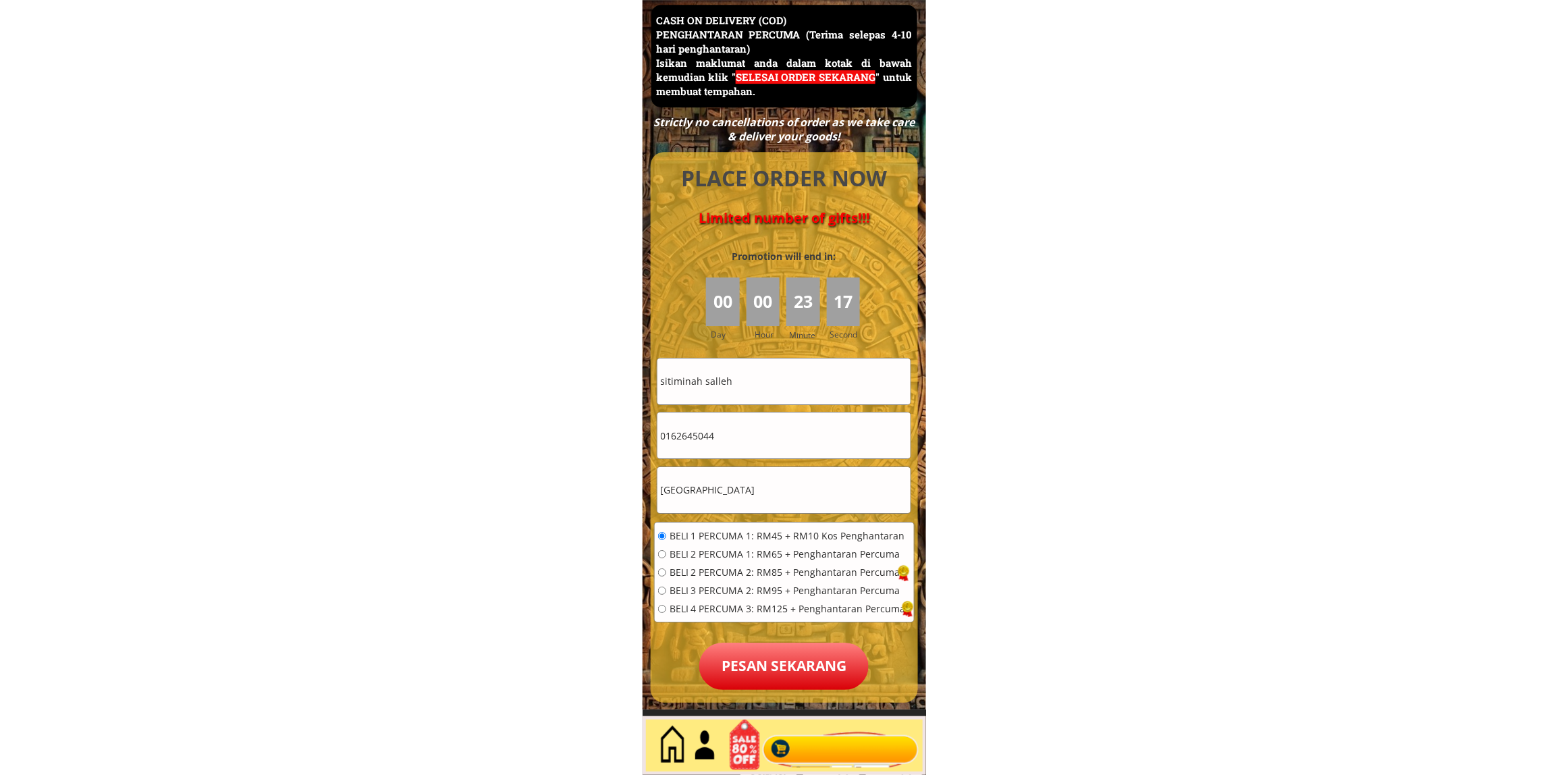
click at [773, 658] on p "Pesan sekarang" at bounding box center [784, 666] width 169 height 47
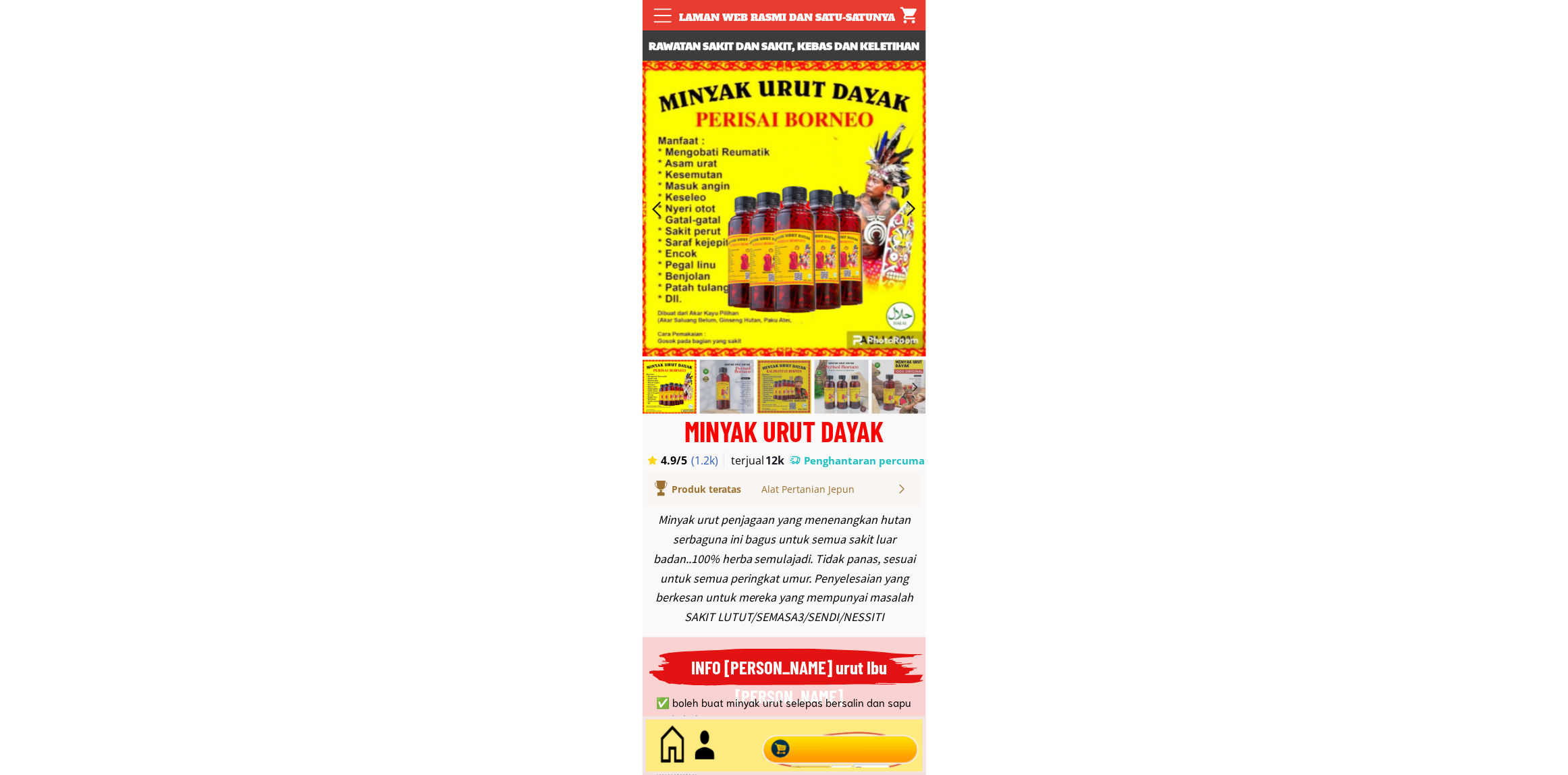
click at [865, 768] on div at bounding box center [841, 746] width 163 height 44
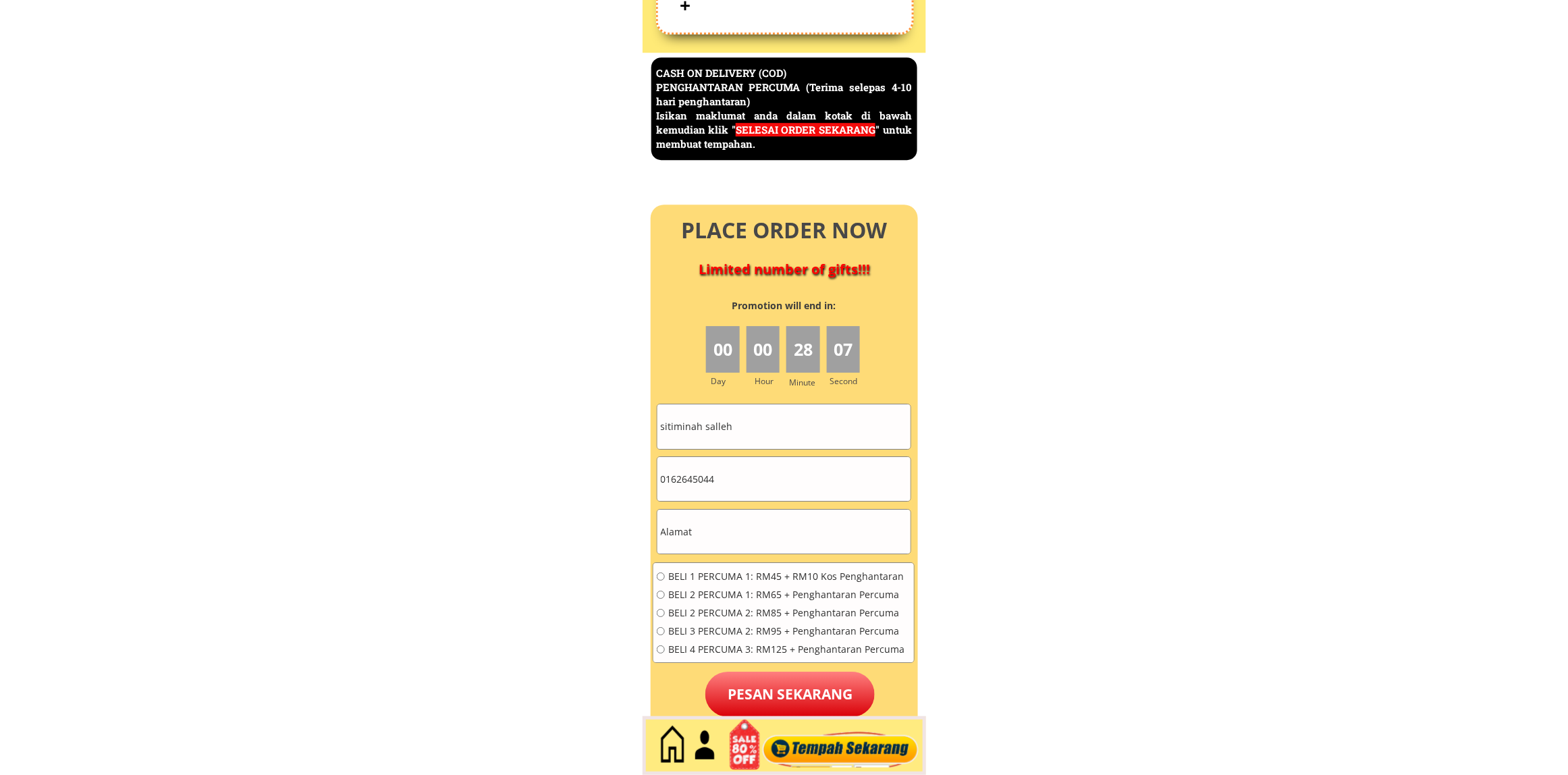
scroll to position [5856, 0]
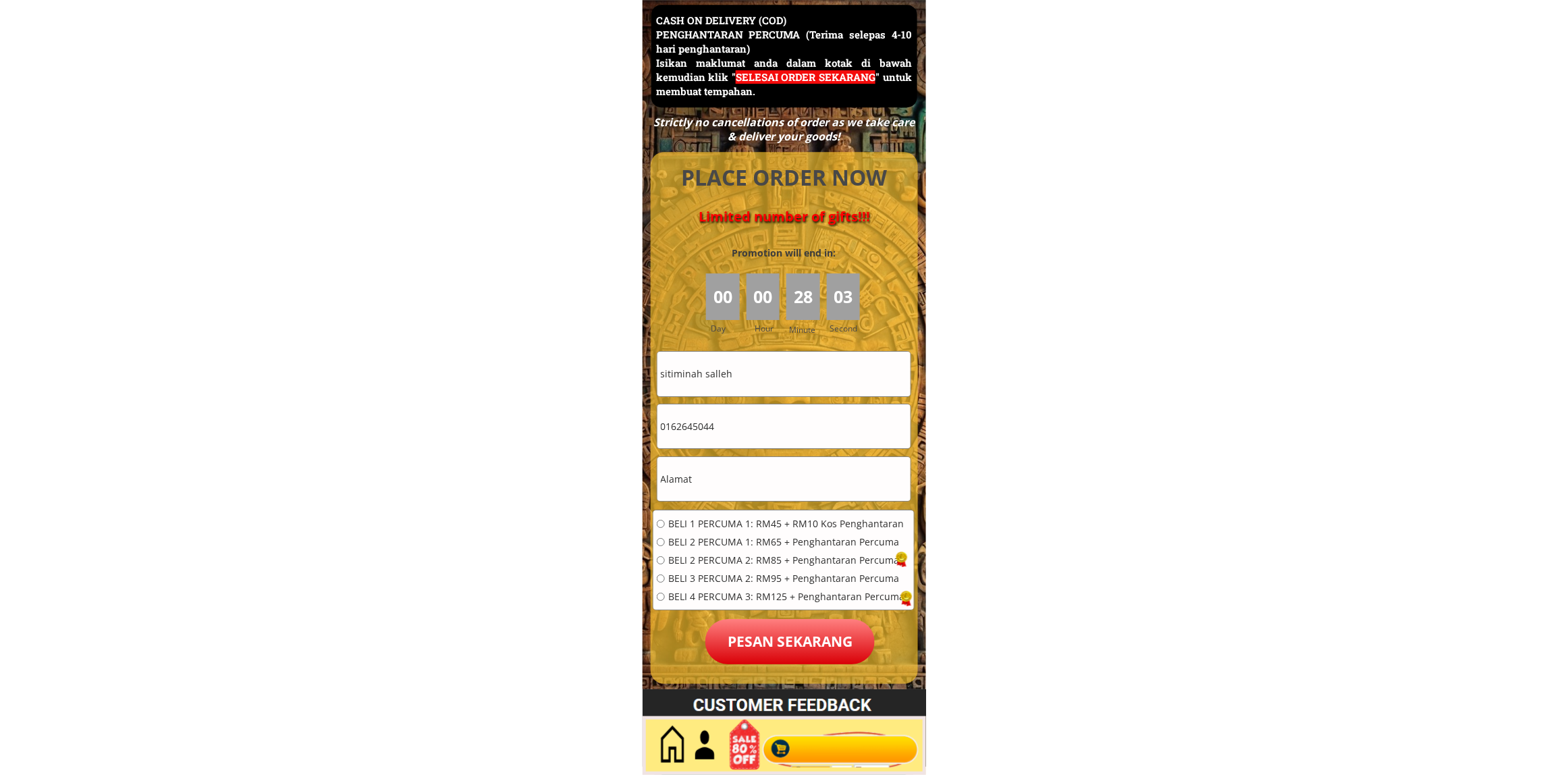
click at [761, 443] on input "0162645044" at bounding box center [784, 427] width 253 height 44
paste input "23789012"
type input "0123789012"
click at [748, 390] on input "sitiminah salleh" at bounding box center [784, 374] width 253 height 44
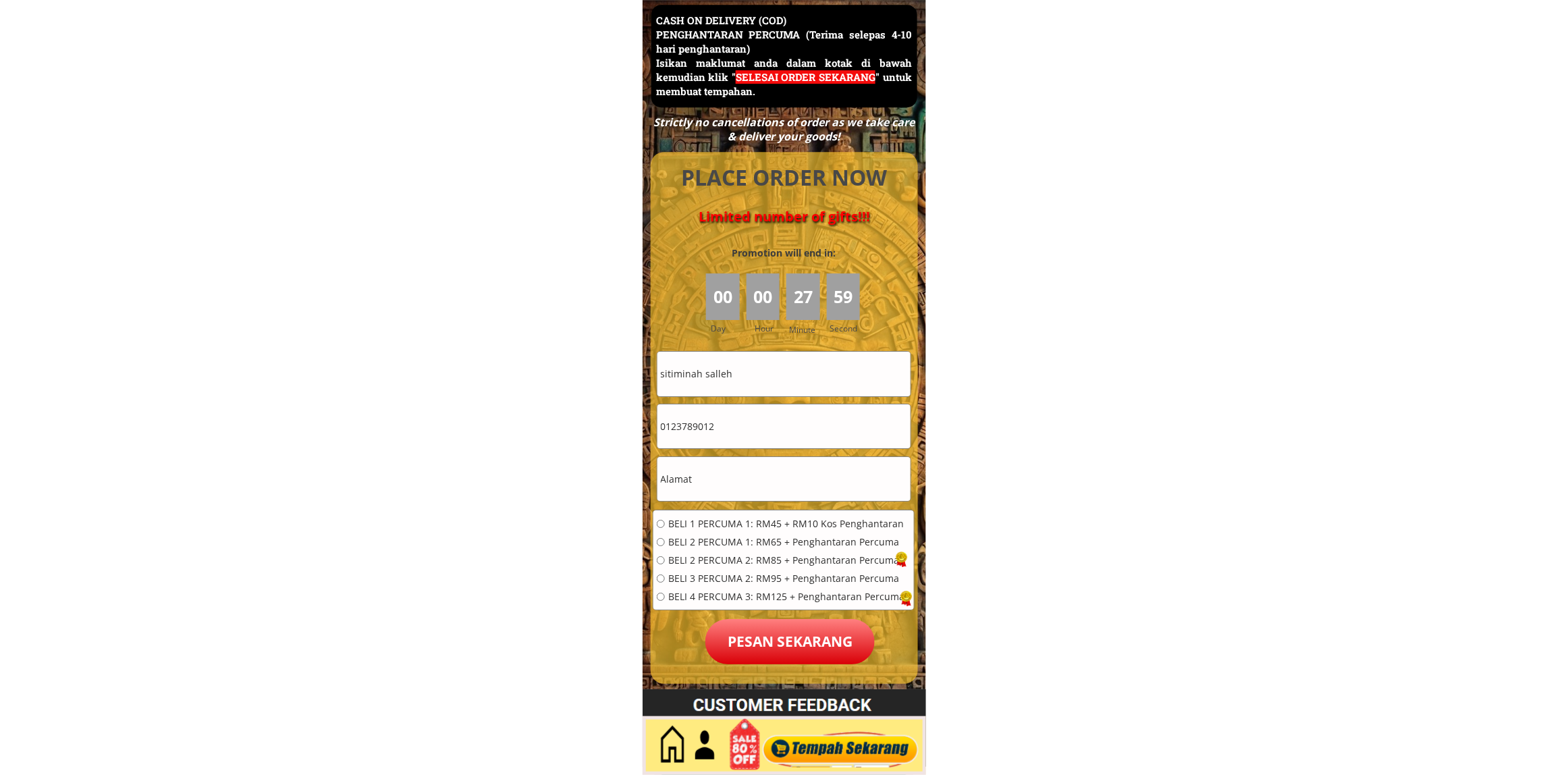
click at [748, 390] on input "sitiminah salleh" at bounding box center [784, 374] width 253 height 44
paste input "[PERSON_NAME]"
type input "[PERSON_NAME]"
click at [723, 483] on input "text" at bounding box center [784, 479] width 253 height 44
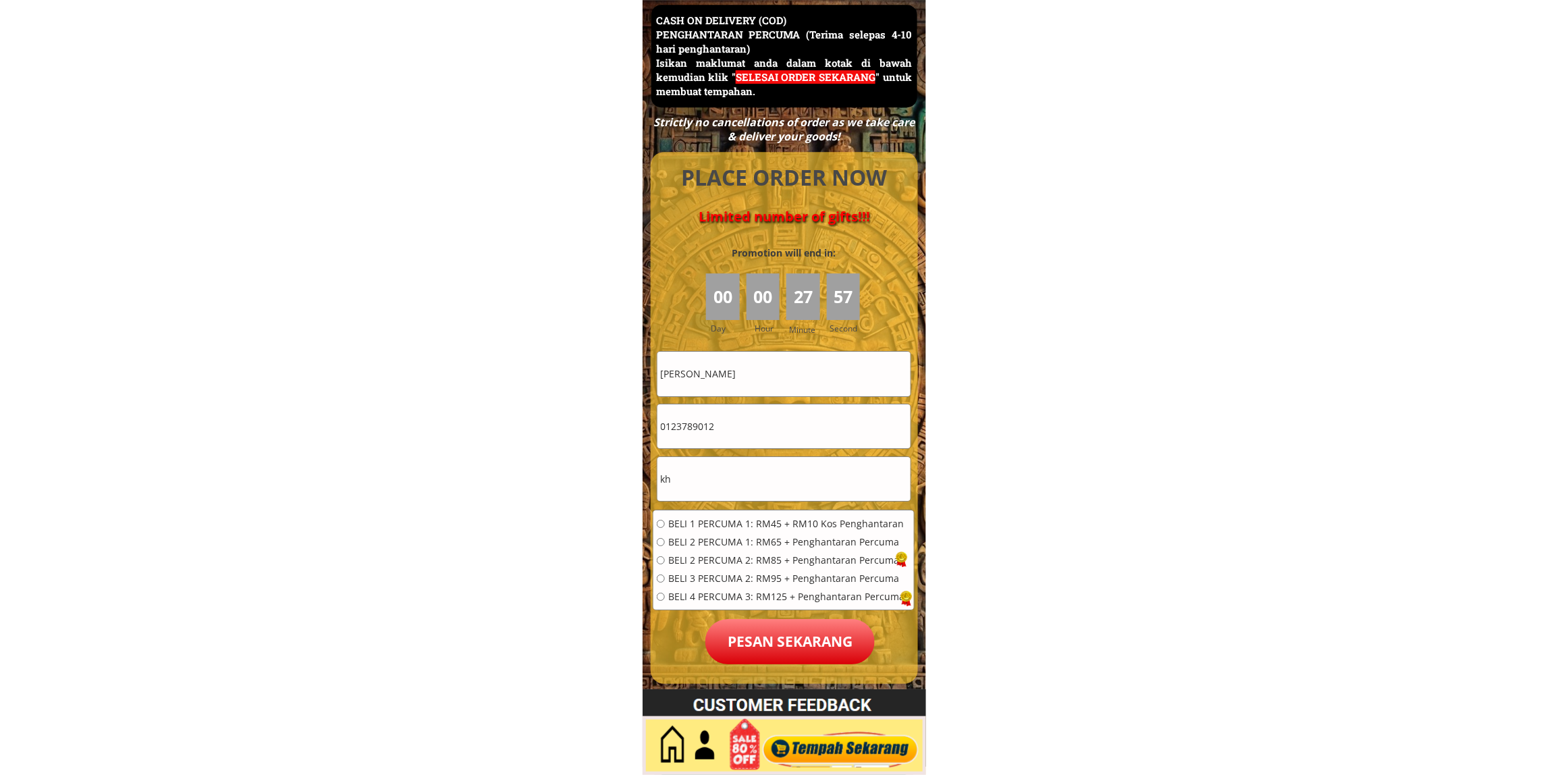
type input "kh"
click at [717, 525] on span "BELI 1 PERCUMA 1: RM45 + RM10 Kos Penghantaran" at bounding box center [787, 523] width 237 height 10
radio input "true"
click at [726, 479] on input "kh" at bounding box center [784, 479] width 253 height 44
type input "kg"
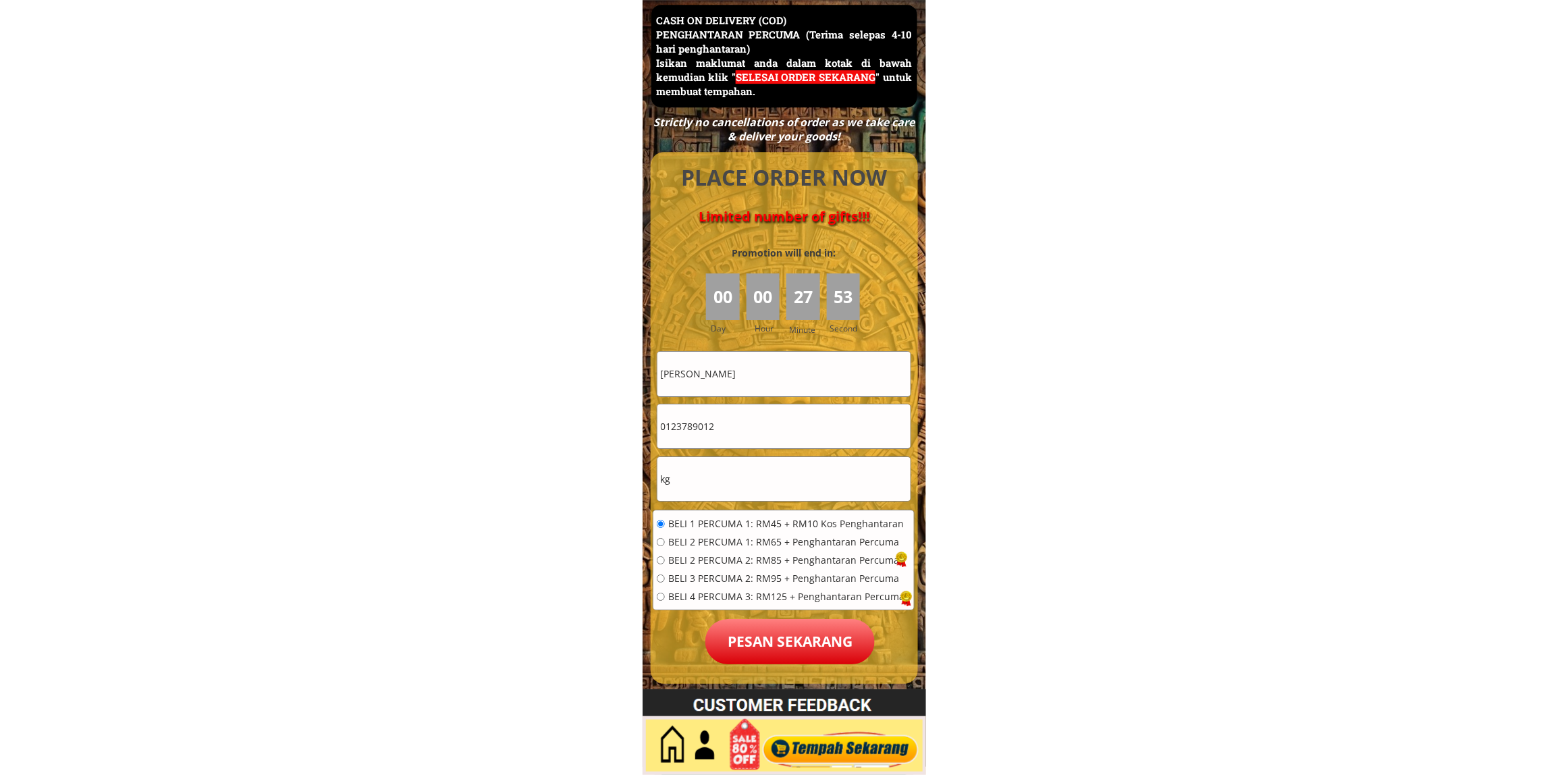
click at [783, 626] on p "Pesan sekarang" at bounding box center [789, 641] width 169 height 45
